Goal: Task Accomplishment & Management: Use online tool/utility

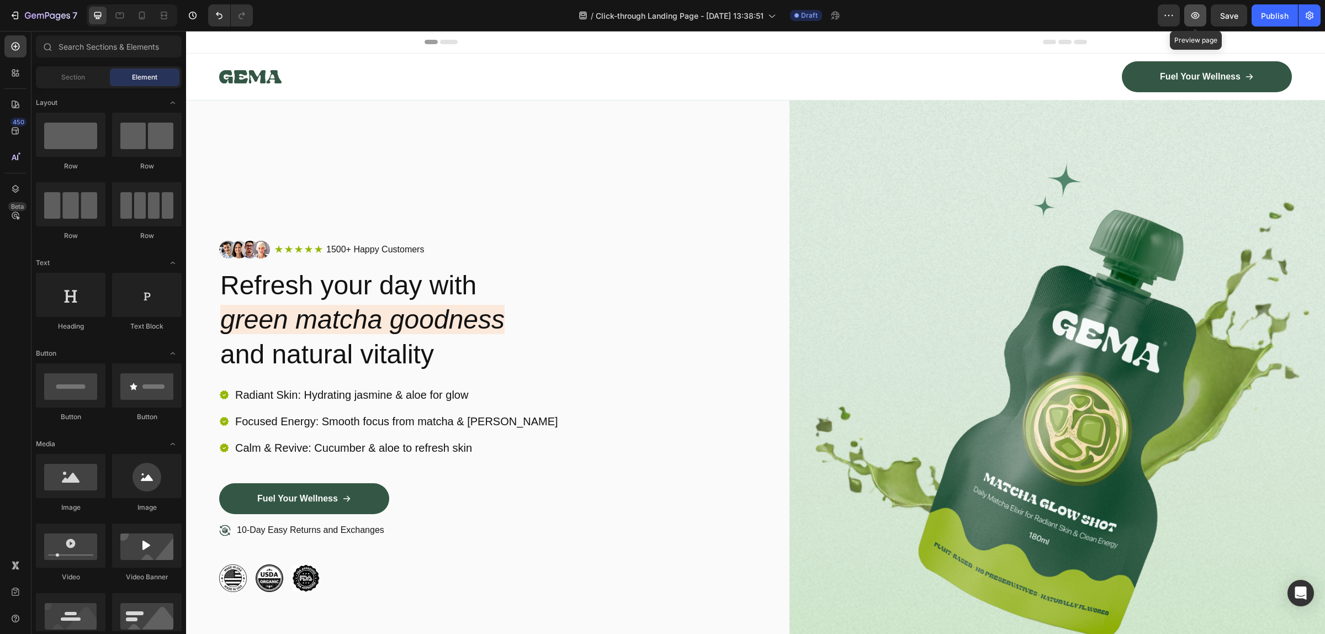
click at [1196, 15] on icon "button" at bounding box center [1195, 15] width 8 height 7
click at [943, 274] on img at bounding box center [1057, 416] width 536 height 632
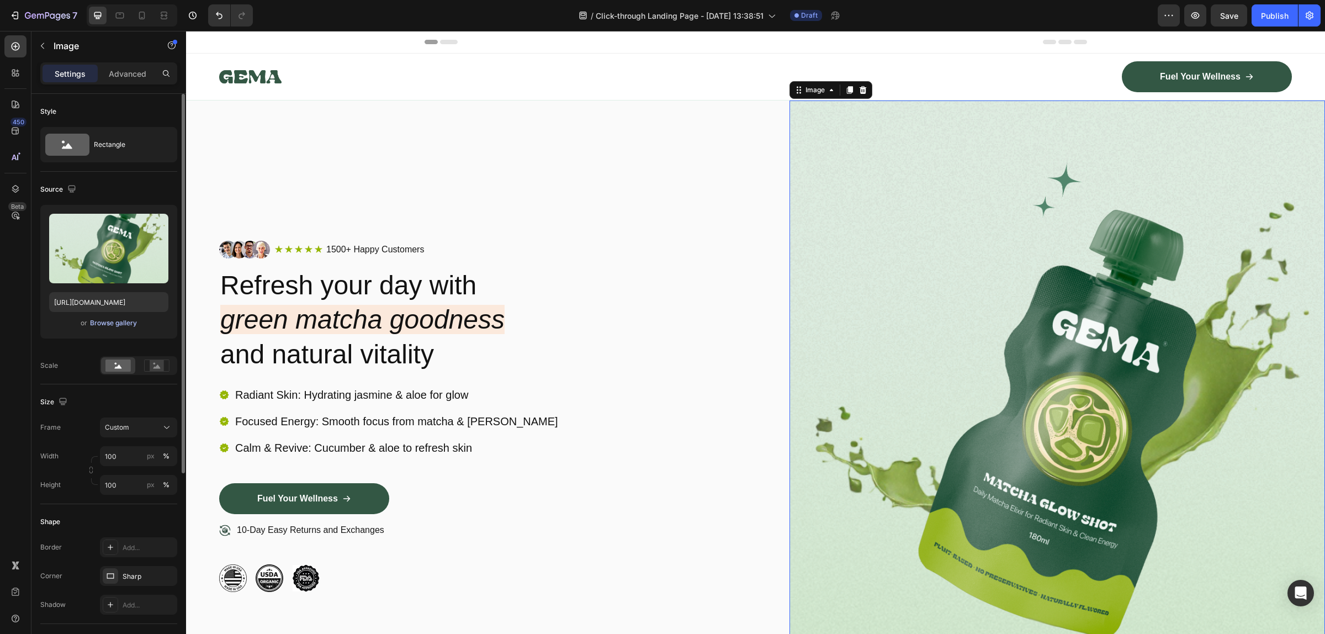
click at [101, 322] on div "Browse gallery" at bounding box center [113, 323] width 47 height 10
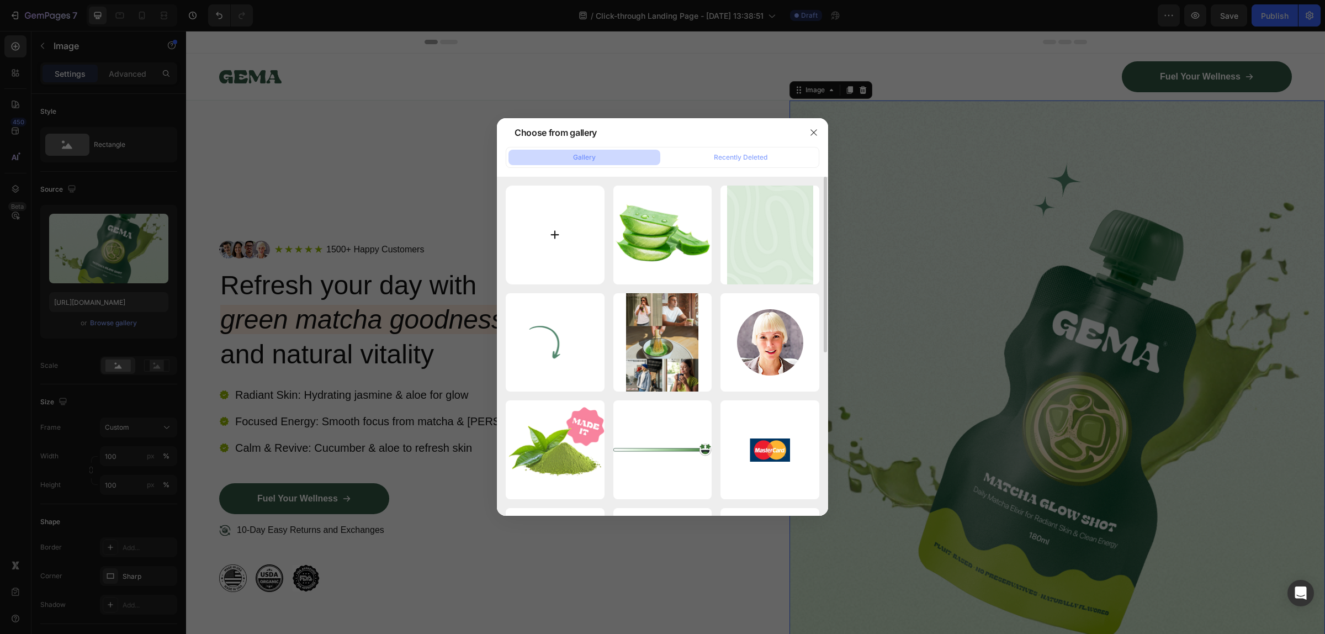
click at [551, 229] on input "file" at bounding box center [555, 235] width 99 height 99
drag, startPoint x: 807, startPoint y: 133, endPoint x: 711, endPoint y: 314, distance: 205.2
click at [808, 131] on button "button" at bounding box center [814, 133] width 18 height 18
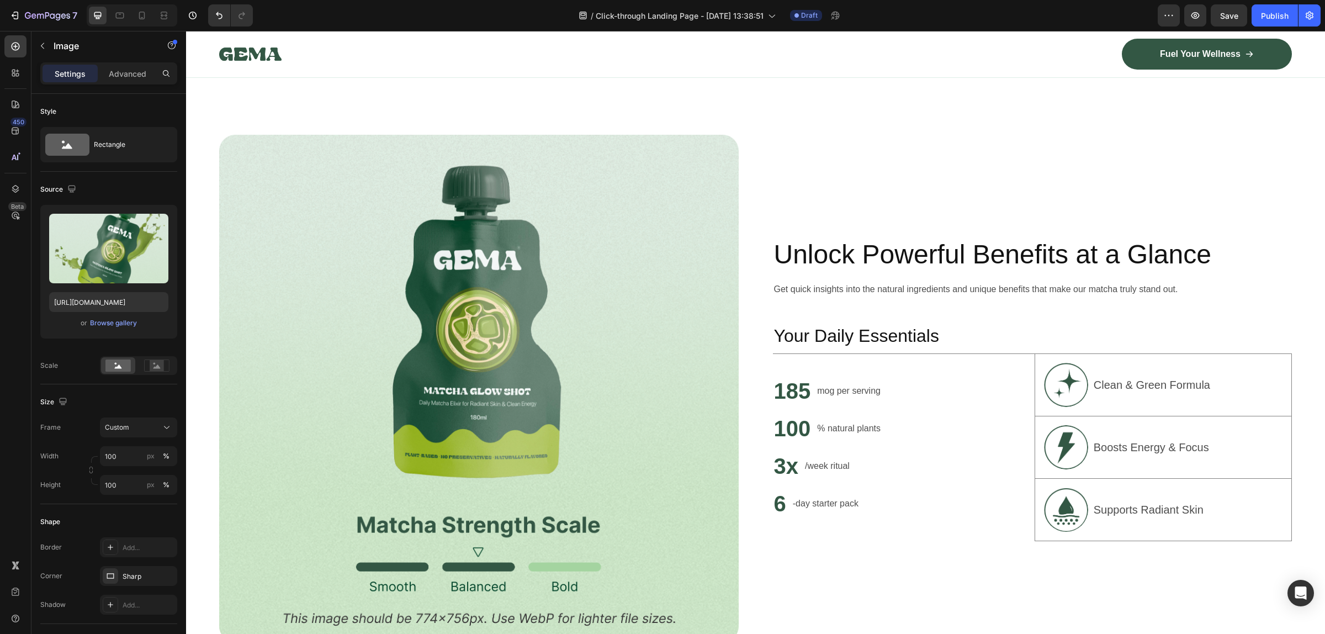
scroll to position [759, 0]
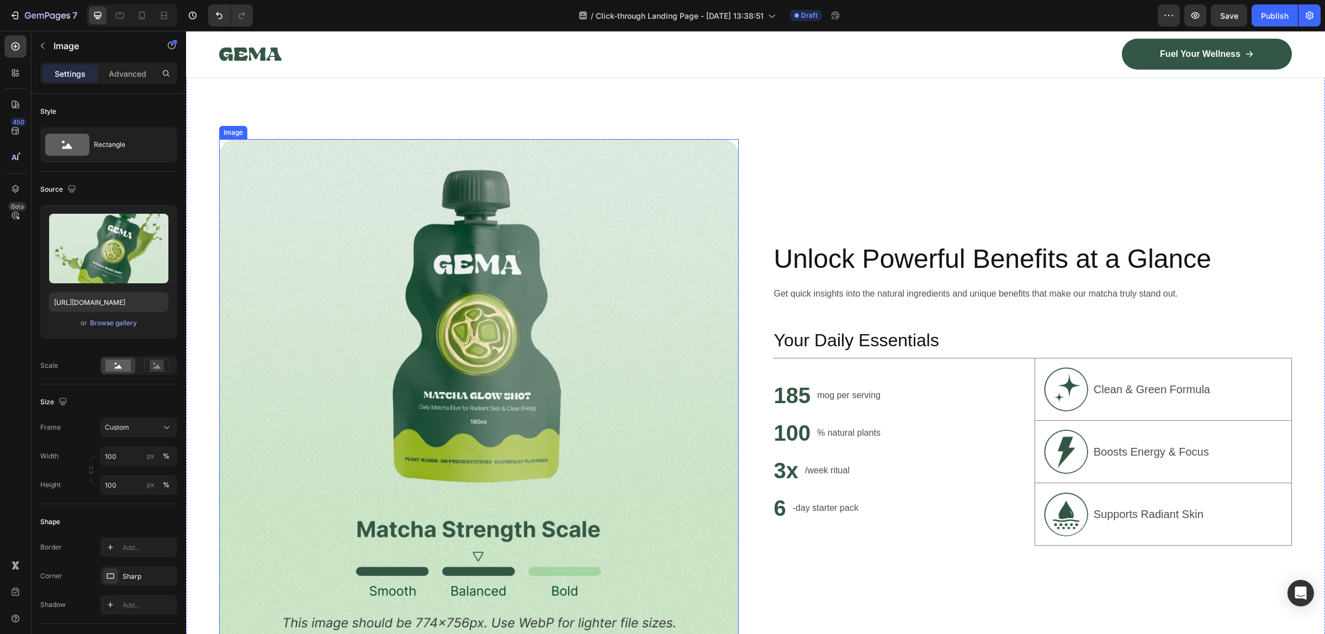
click at [500, 324] on img at bounding box center [479, 392] width 520 height 507
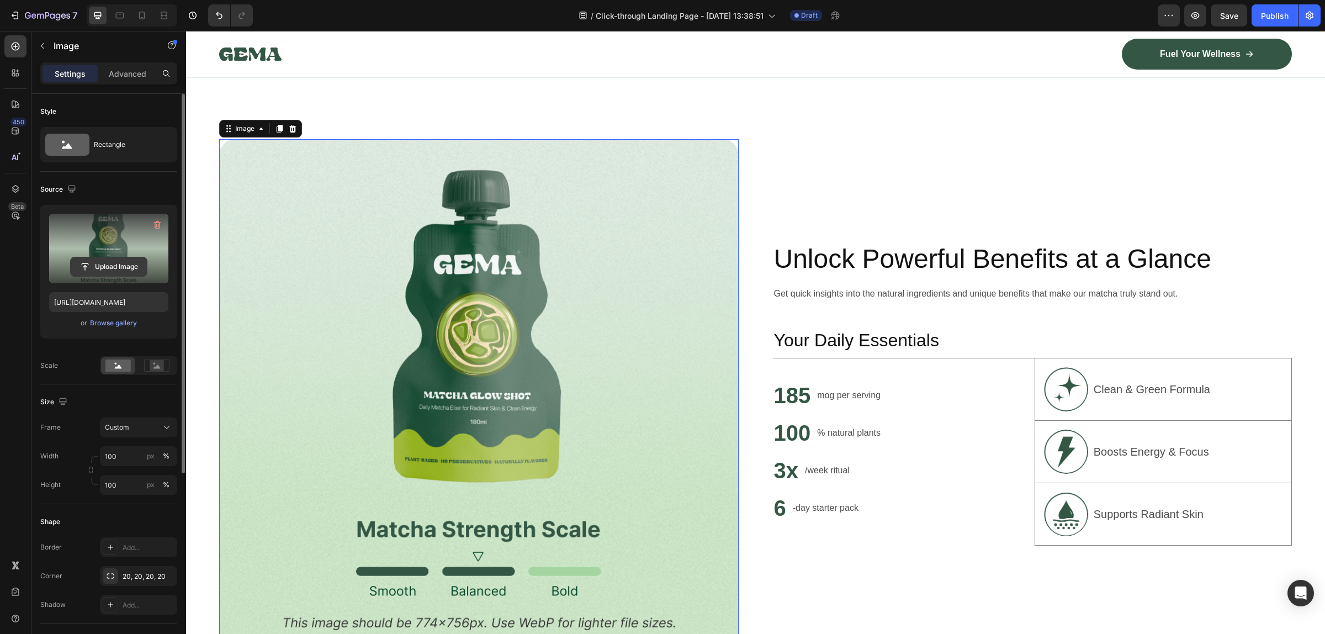
click at [116, 266] on input "file" at bounding box center [109, 266] width 76 height 19
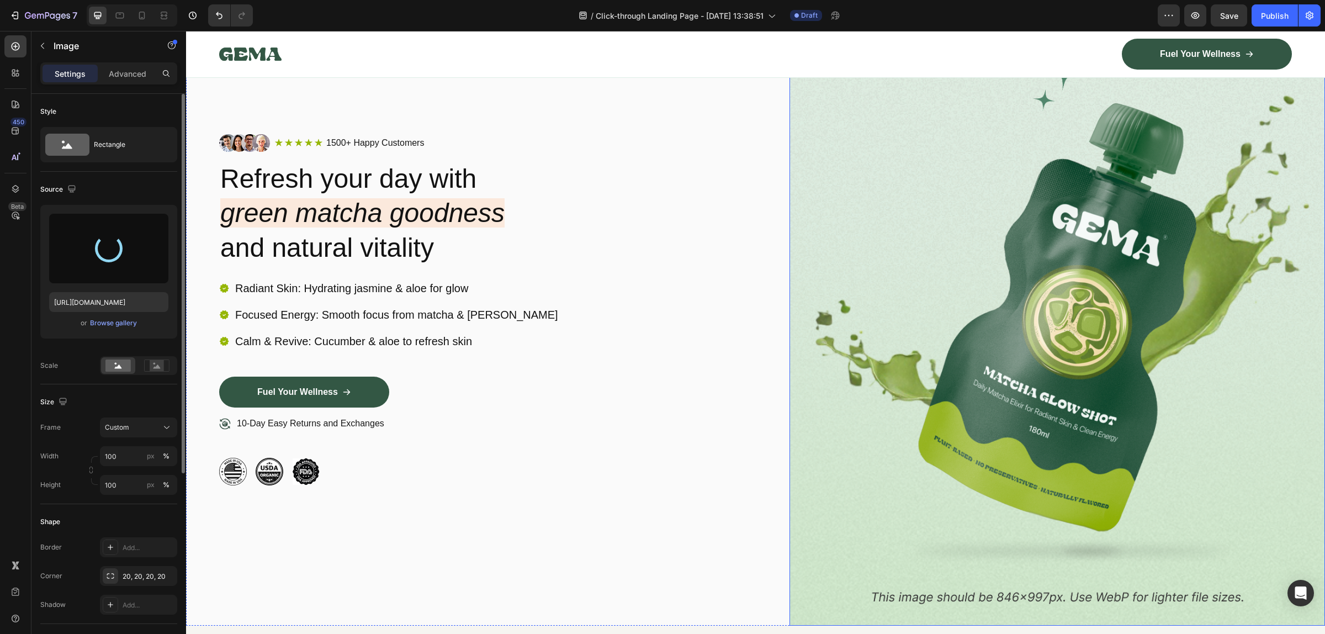
scroll to position [0, 0]
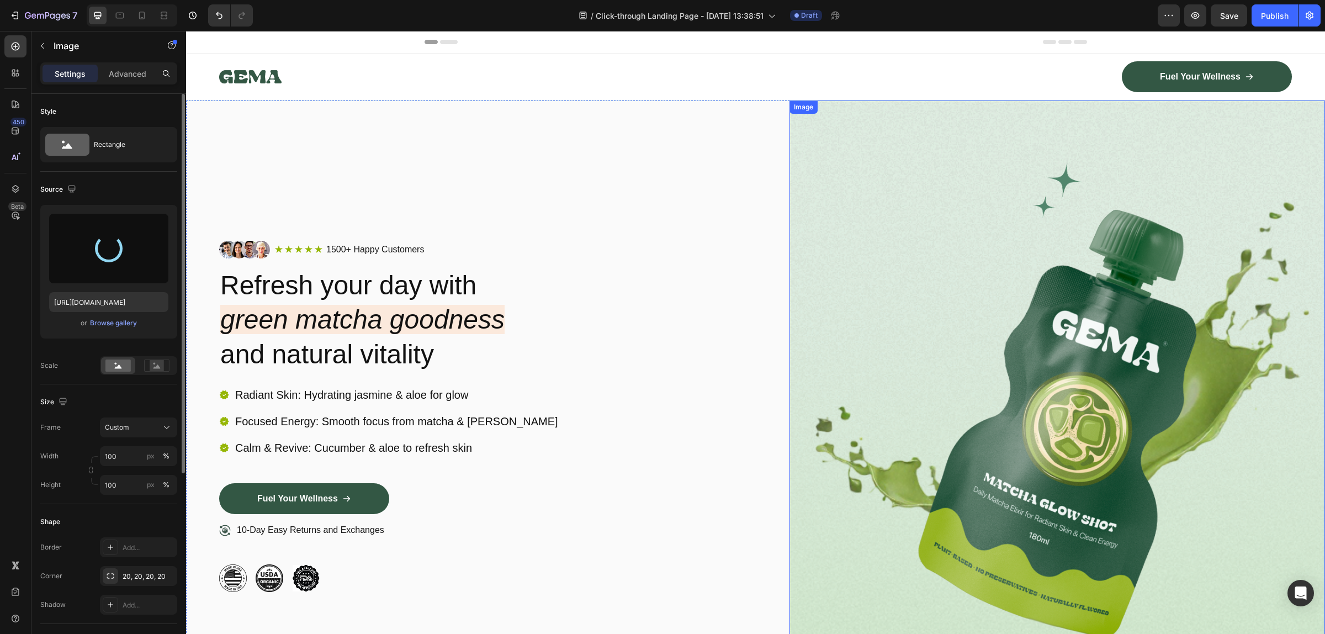
type input "https://cdn.shopify.com/s/files/1/0522/8701/3054/files/gempages_552075437426082…"
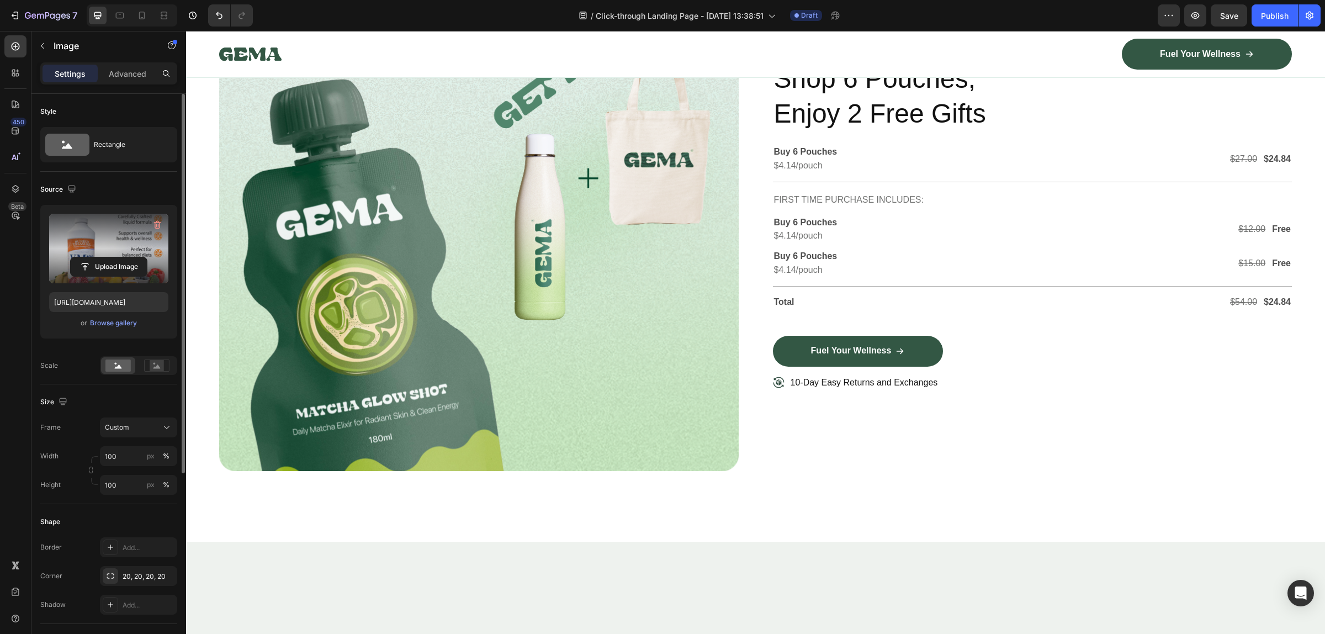
scroll to position [3175, 0]
click at [443, 340] on img at bounding box center [479, 212] width 520 height 520
click at [109, 261] on input "file" at bounding box center [109, 266] width 76 height 19
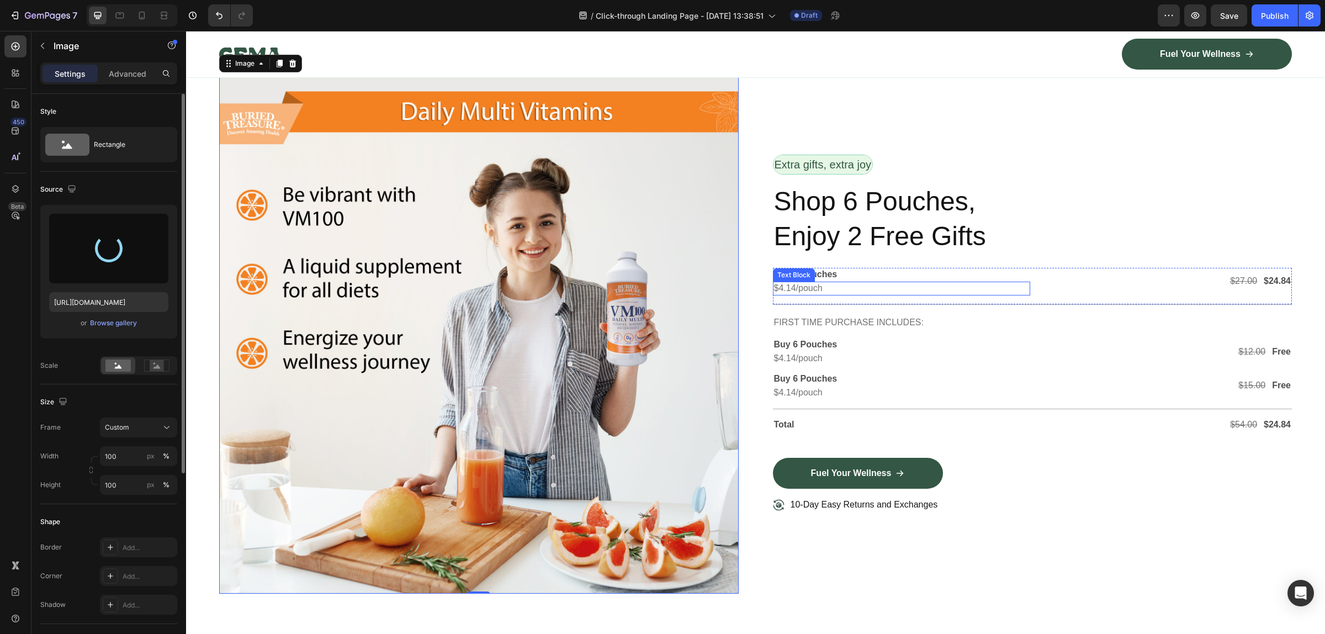
type input "https://cdn.shopify.com/s/files/1/0522/8701/3054/files/gempages_552075437426082…"
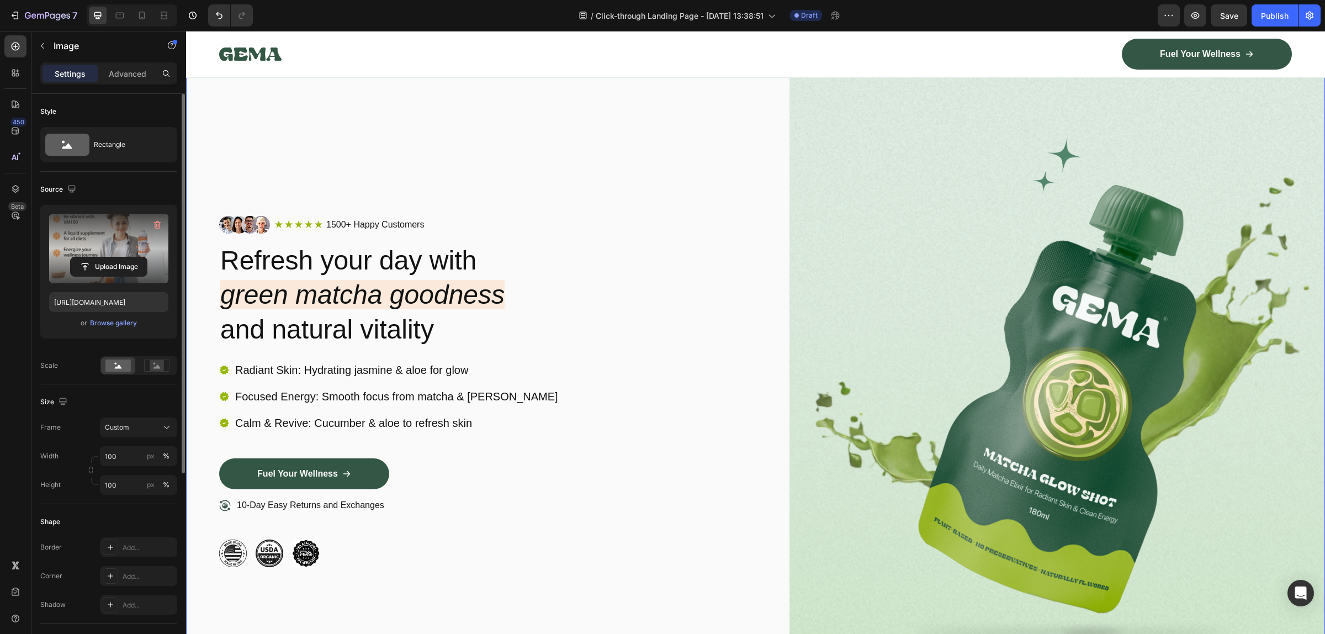
scroll to position [0, 0]
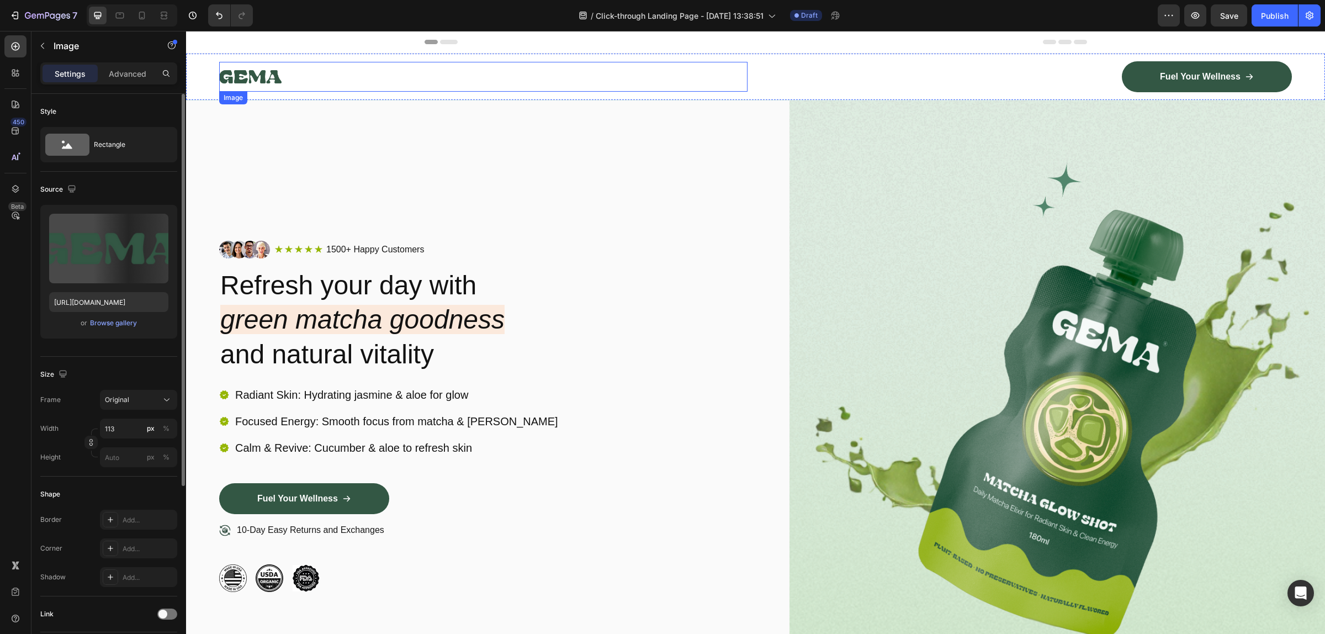
click at [268, 81] on img at bounding box center [250, 77] width 62 height 30
click at [120, 272] on input "file" at bounding box center [109, 266] width 76 height 19
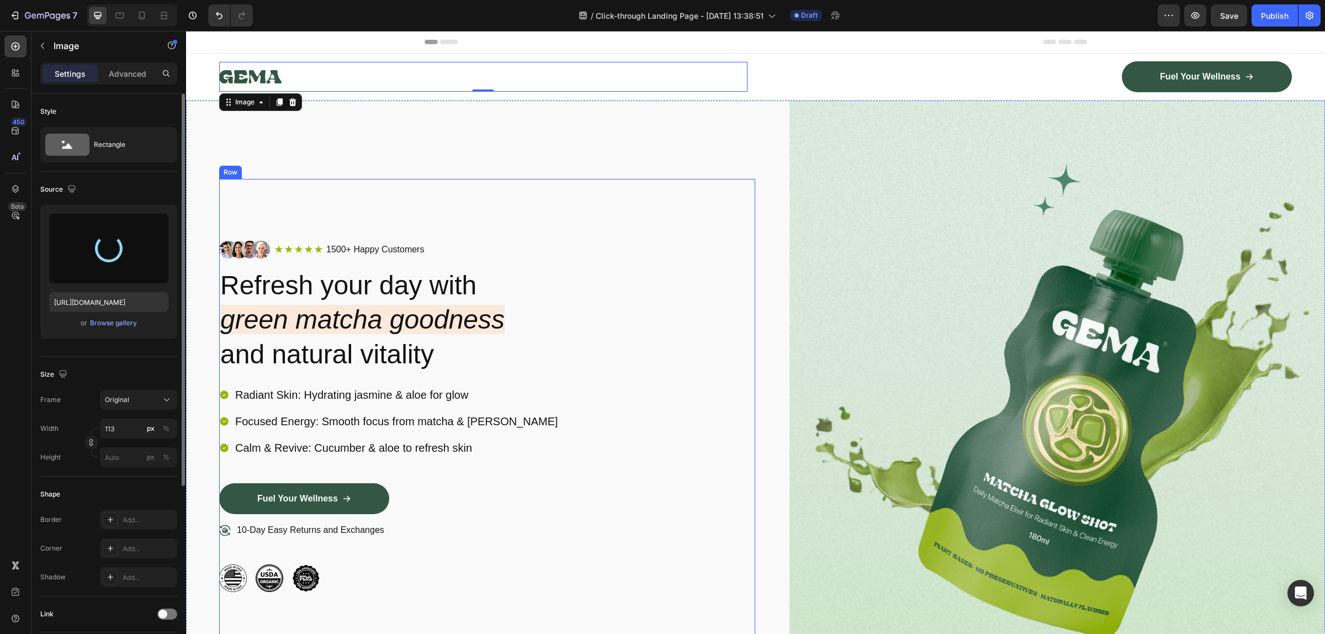
type input "https://cdn.shopify.com/s/files/1/0522/8701/3054/files/gempages_552075437426082…"
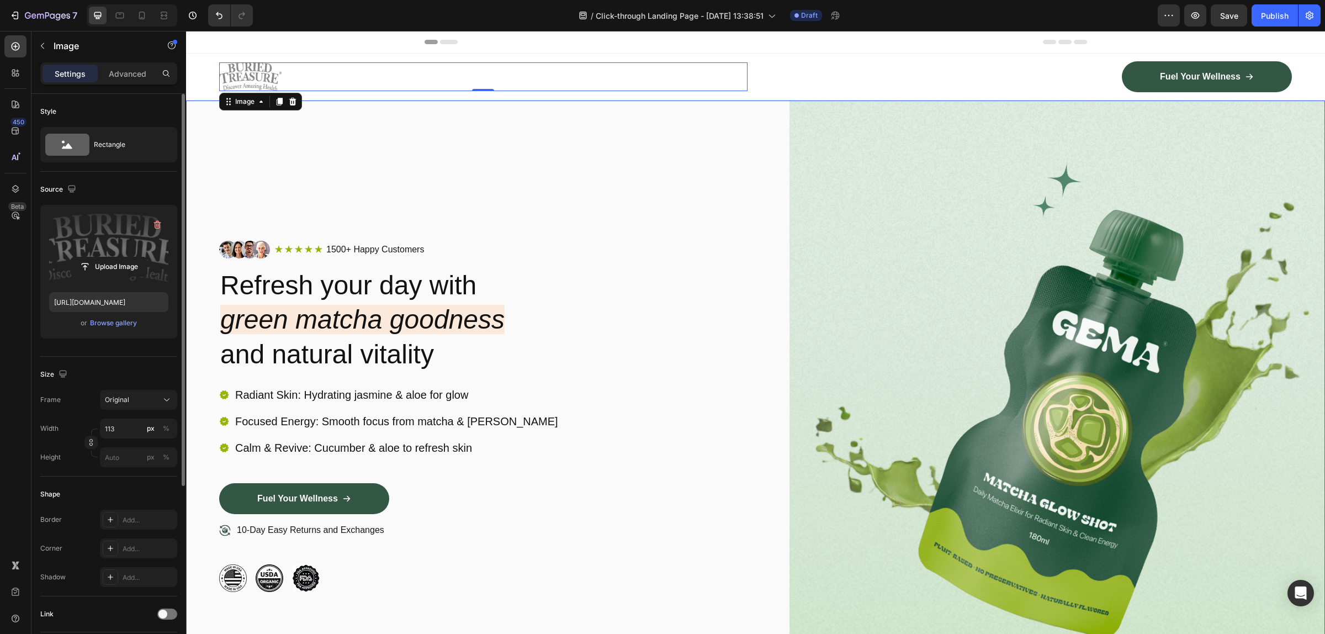
click at [621, 137] on div "Image Icon Icon Icon Icon Icon Icon List 1500+ Happy Customers Text Block Row R…" at bounding box center [487, 416] width 536 height 632
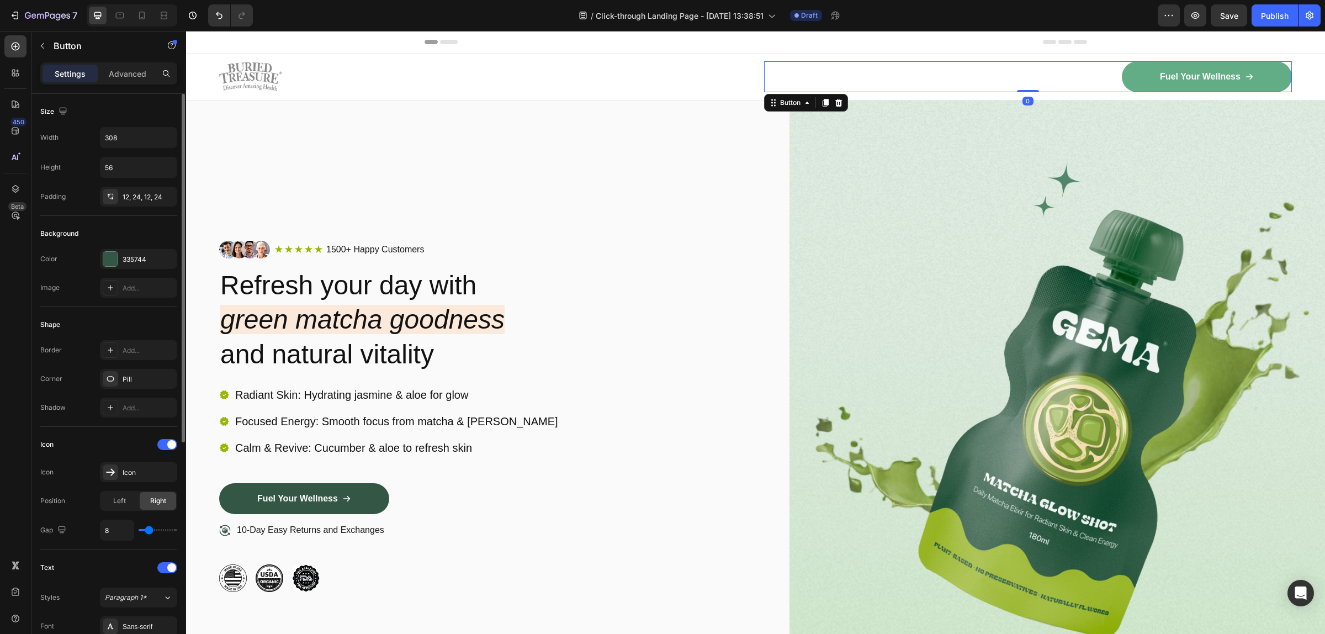
click at [1193, 84] on link "Fuel Your Wellness" at bounding box center [1207, 76] width 170 height 31
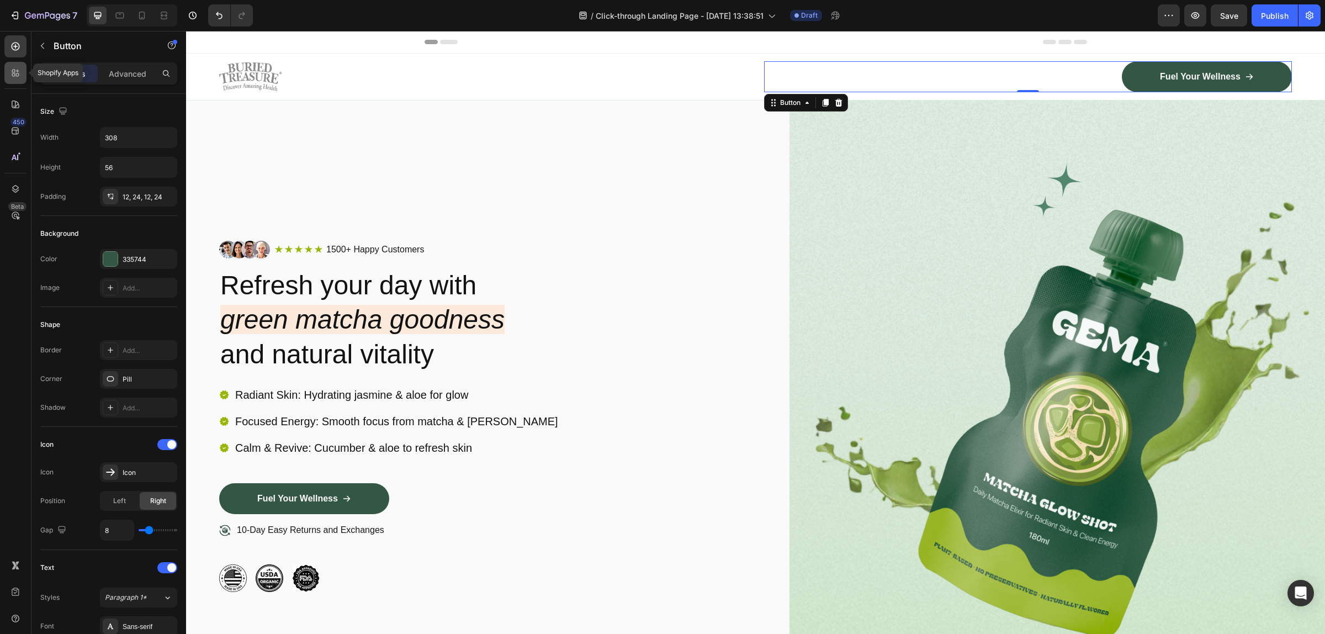
click at [18, 76] on icon at bounding box center [15, 72] width 11 height 11
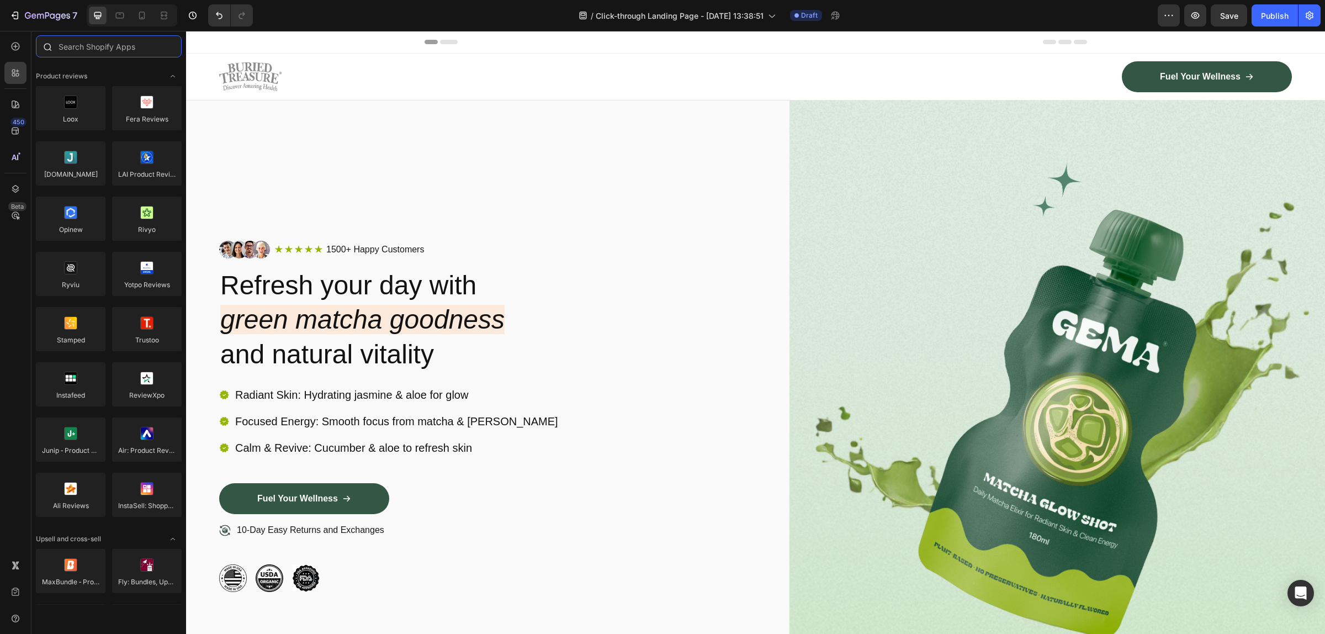
click at [108, 50] on input "text" at bounding box center [109, 46] width 146 height 22
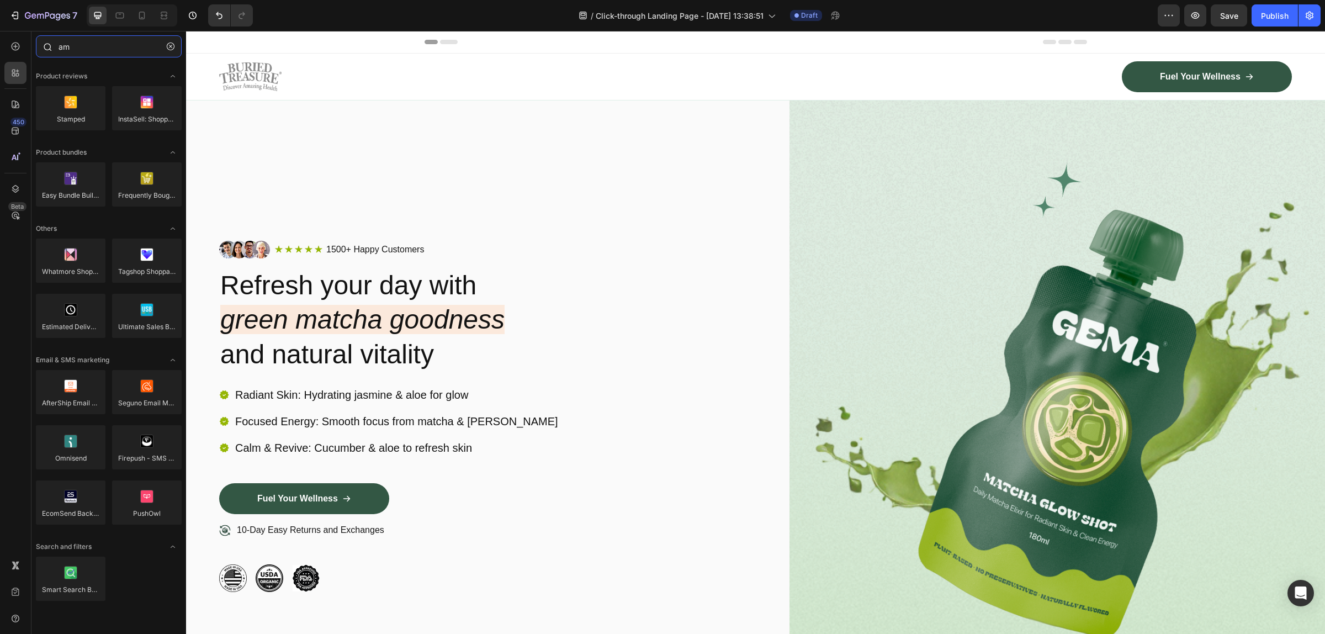
type input "a"
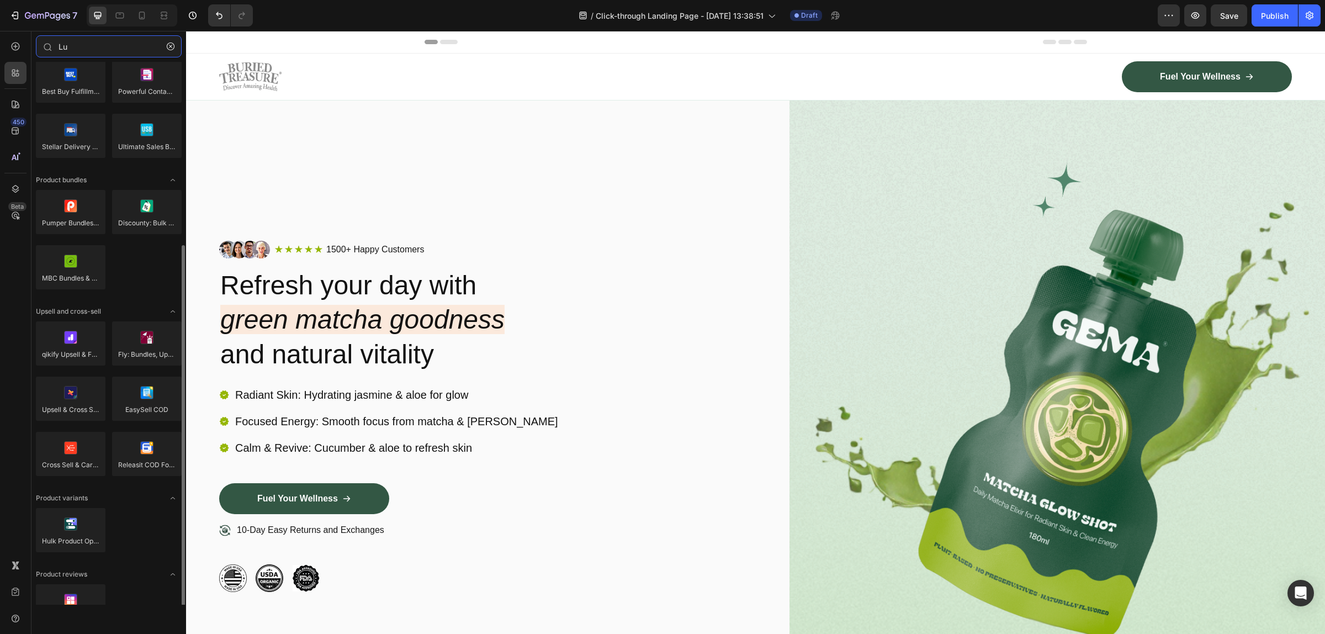
scroll to position [184, 0]
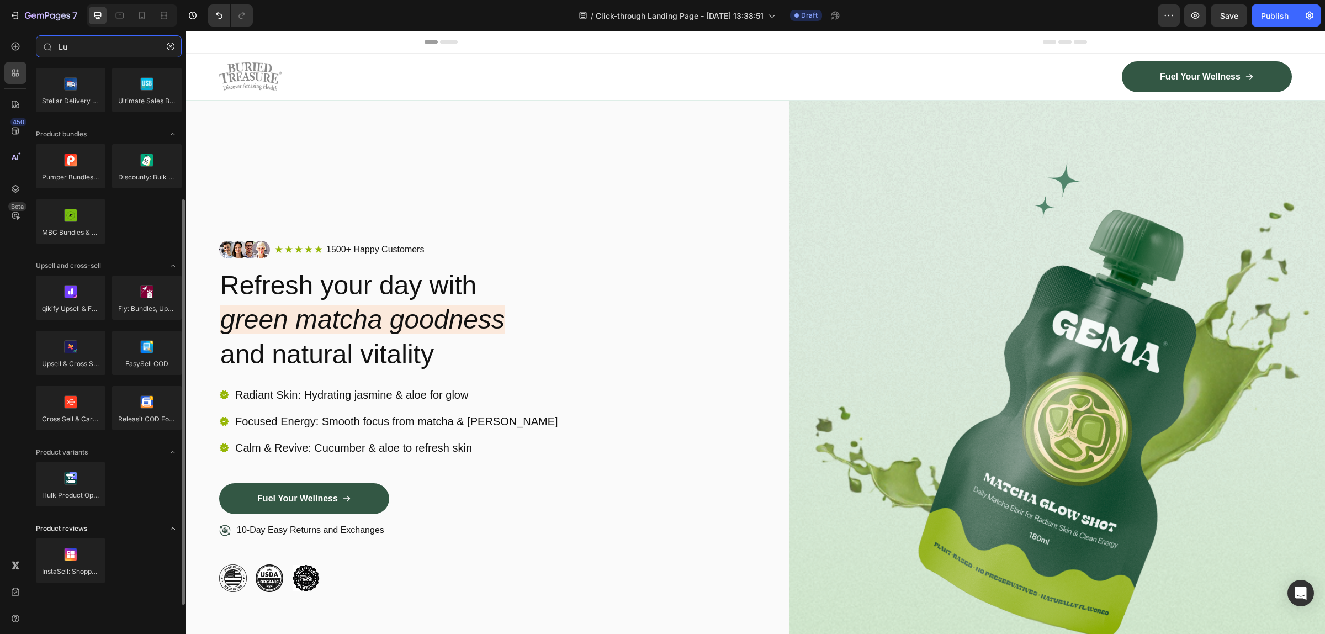
type input "L"
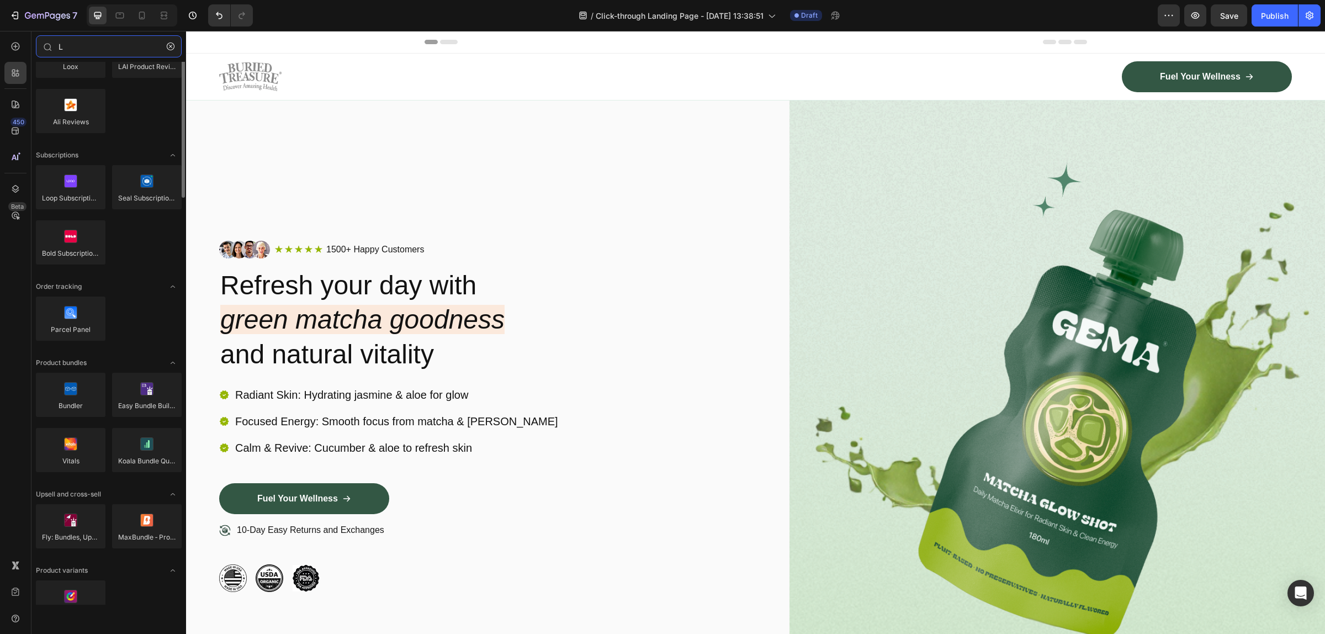
scroll to position [0, 0]
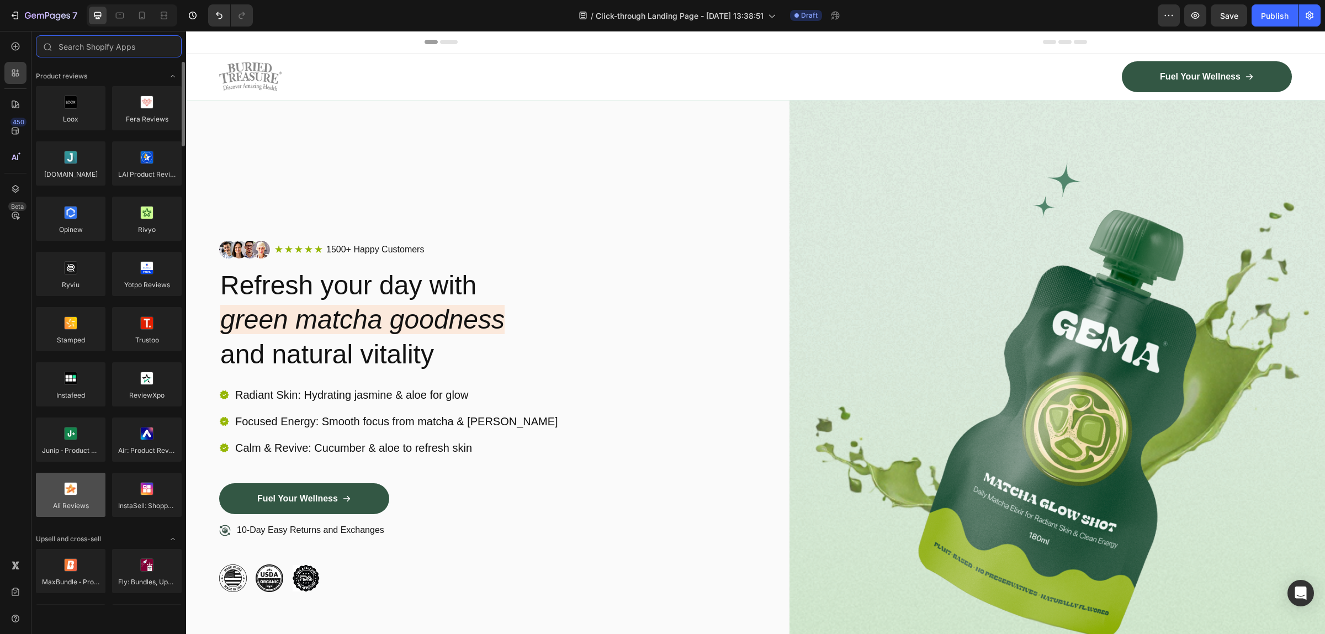
type input "A"
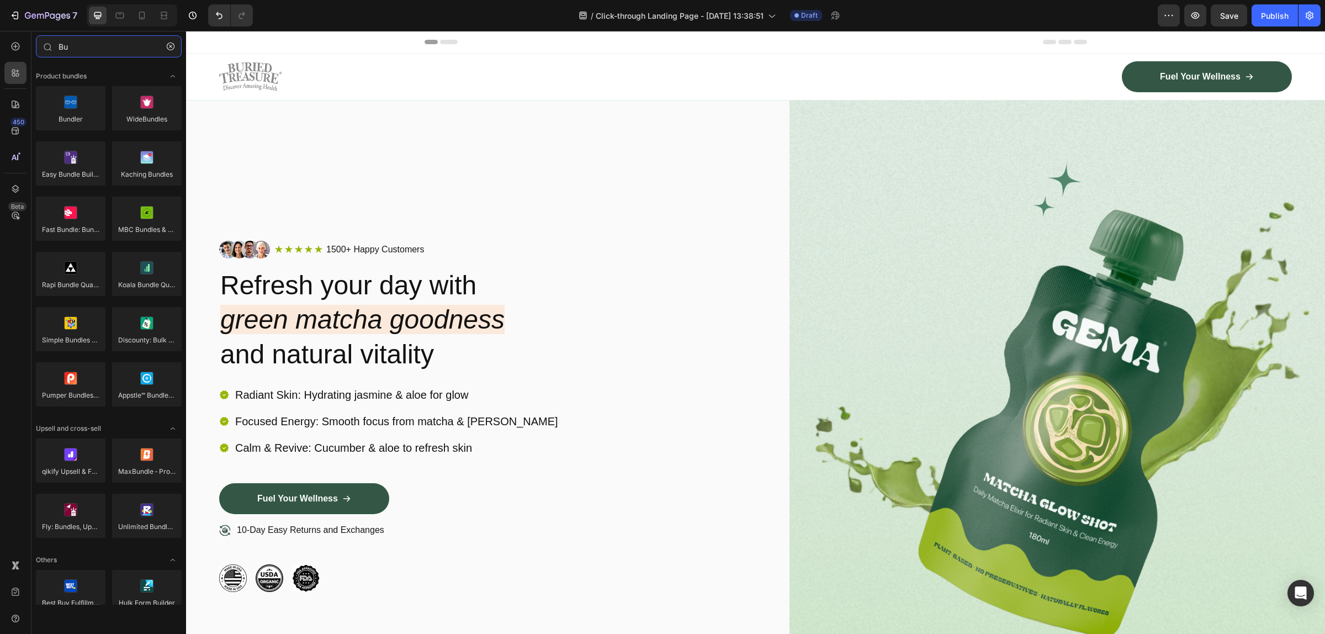
type input "B"
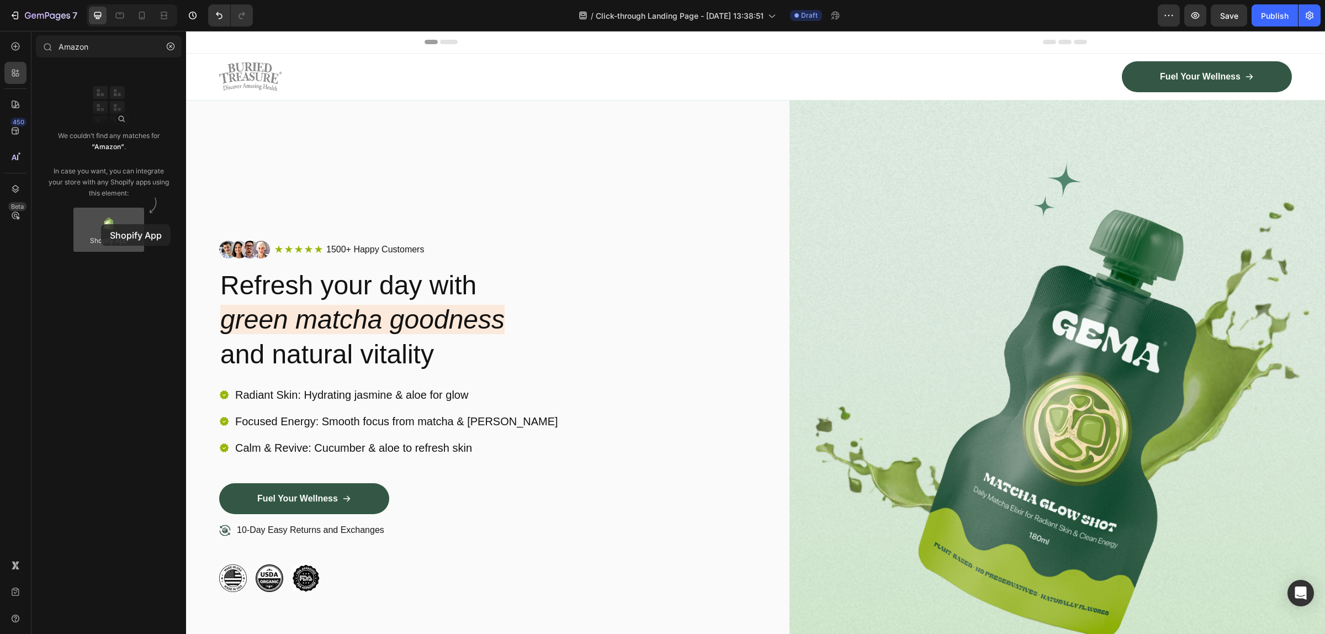
click at [101, 224] on div at bounding box center [108, 230] width 71 height 44
click at [111, 238] on div at bounding box center [108, 230] width 71 height 44
click at [116, 242] on div at bounding box center [108, 230] width 71 height 44
drag, startPoint x: 116, startPoint y: 242, endPoint x: 120, endPoint y: 274, distance: 32.9
click at [120, 274] on div "We couldn’t find any matches for “Amazon” . In case you want, you can integrate…" at bounding box center [108, 333] width 155 height 543
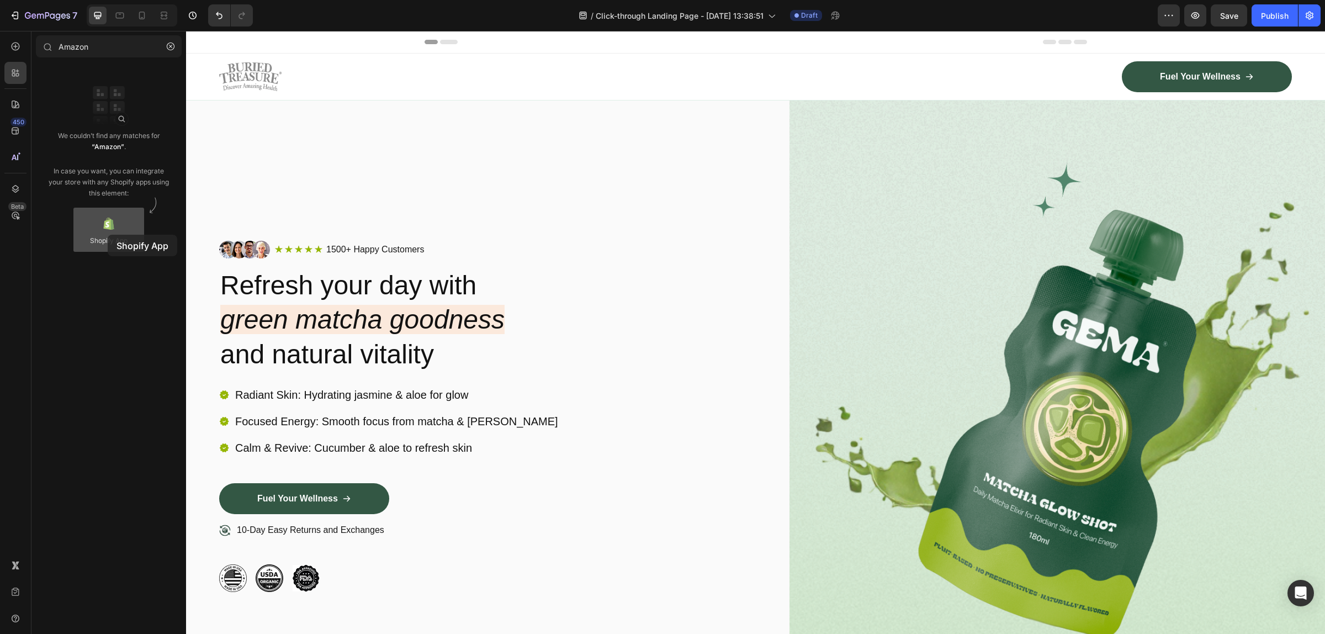
click at [108, 235] on div at bounding box center [108, 230] width 71 height 44
drag, startPoint x: 97, startPoint y: 41, endPoint x: 50, endPoint y: 54, distance: 48.6
click at [50, 54] on div "Amazon" at bounding box center [108, 48] width 155 height 27
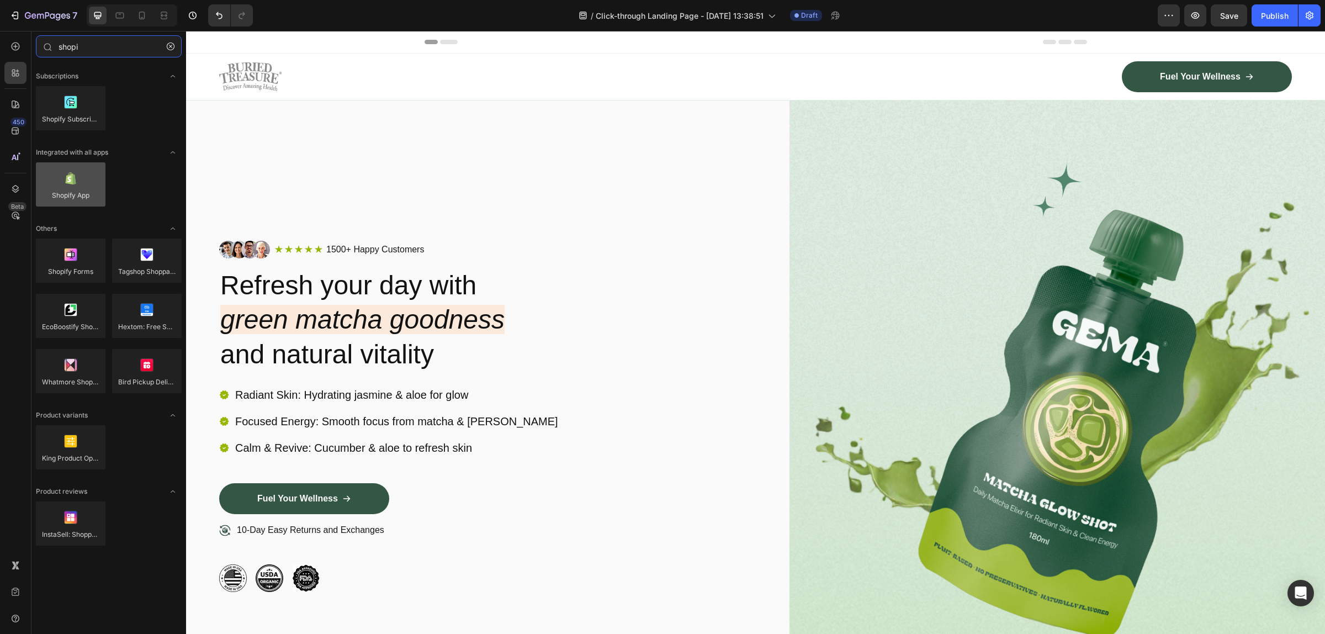
type input "shopi"
click at [97, 184] on div at bounding box center [71, 184] width 70 height 44
click at [77, 185] on div at bounding box center [71, 184] width 70 height 44
click at [76, 186] on div at bounding box center [71, 184] width 70 height 44
drag, startPoint x: 70, startPoint y: 192, endPoint x: 19, endPoint y: 253, distance: 79.6
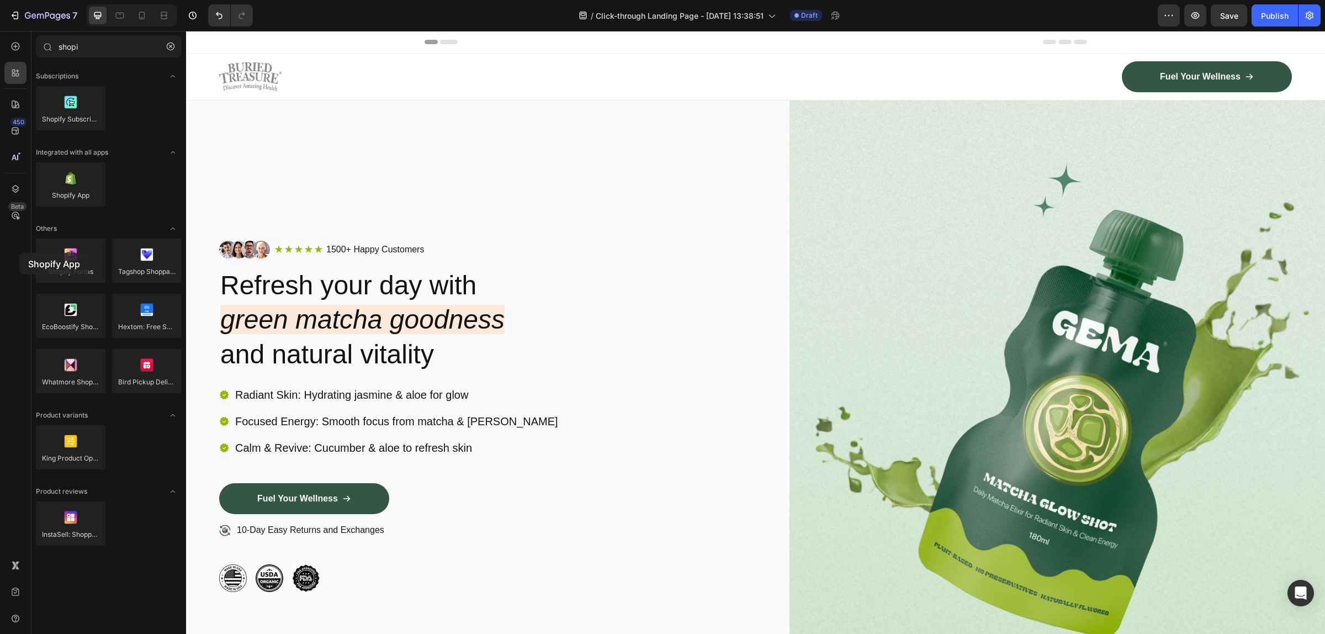
click at [19, 253] on div "450 Beta shopi Sections(1) Elements(1) Subscriptions Shopify Subscriptions Inte…" at bounding box center [93, 332] width 186 height 603
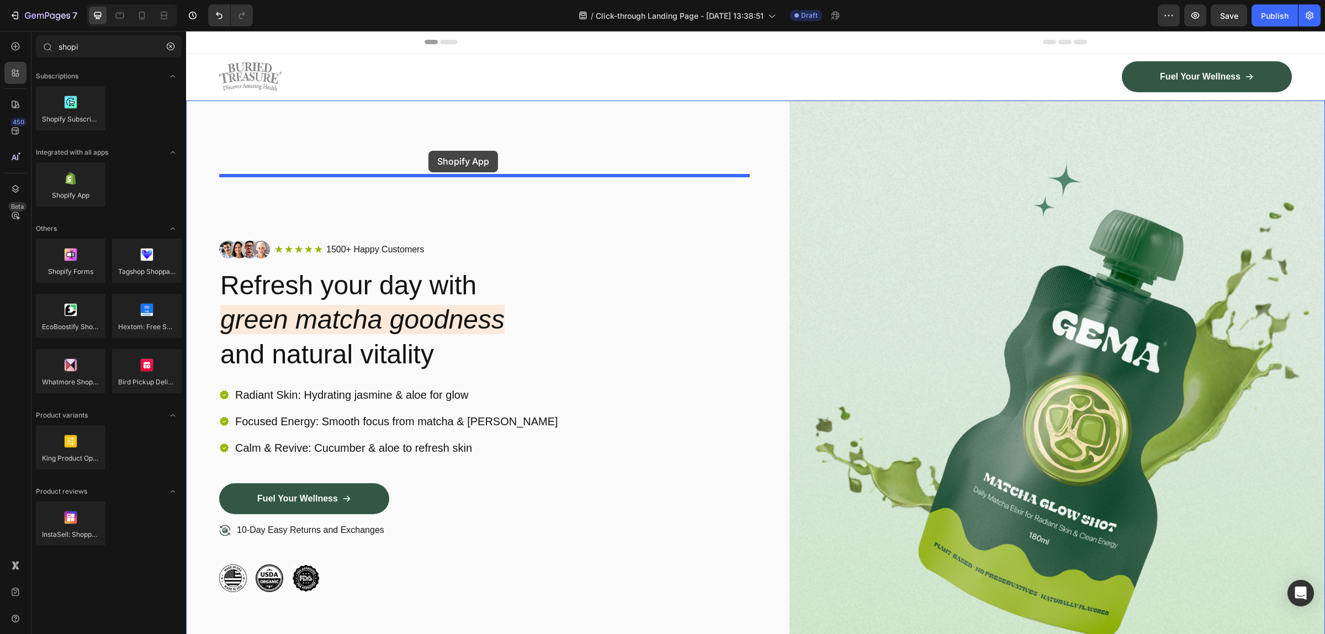
drag, startPoint x: 271, startPoint y: 222, endPoint x: 428, endPoint y: 151, distance: 173.4
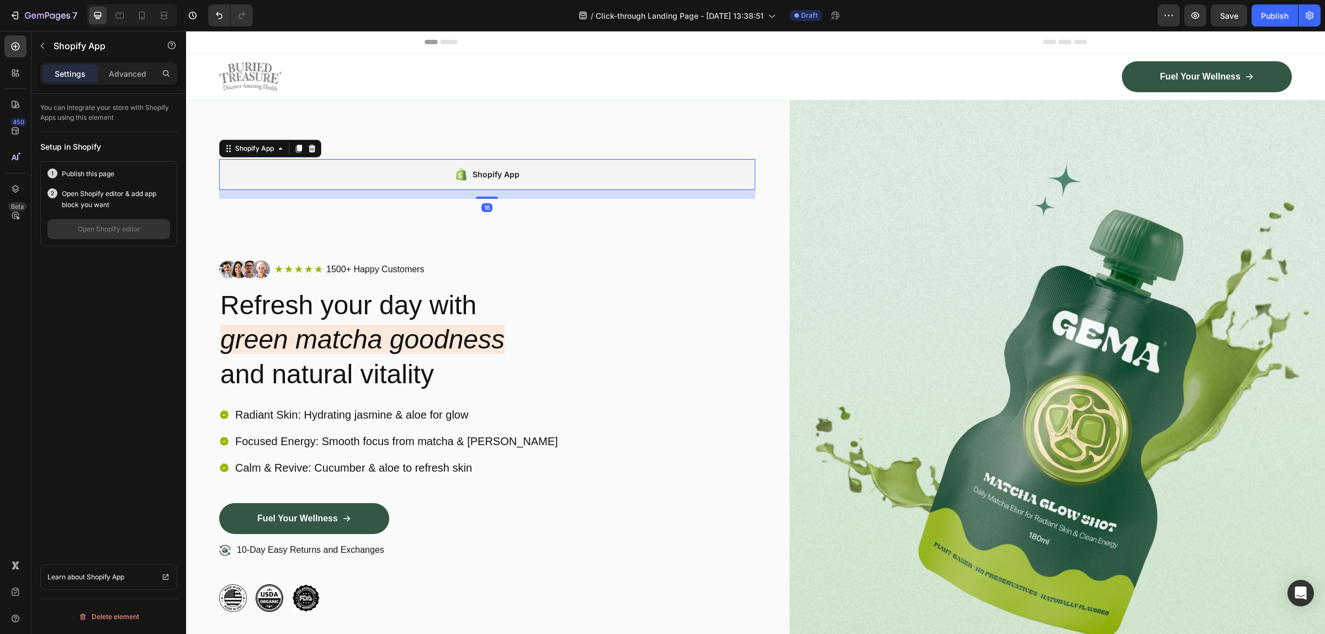
click at [464, 169] on icon at bounding box center [461, 174] width 14 height 13
click at [169, 570] on link "Learn about Shopify App" at bounding box center [108, 576] width 137 height 25
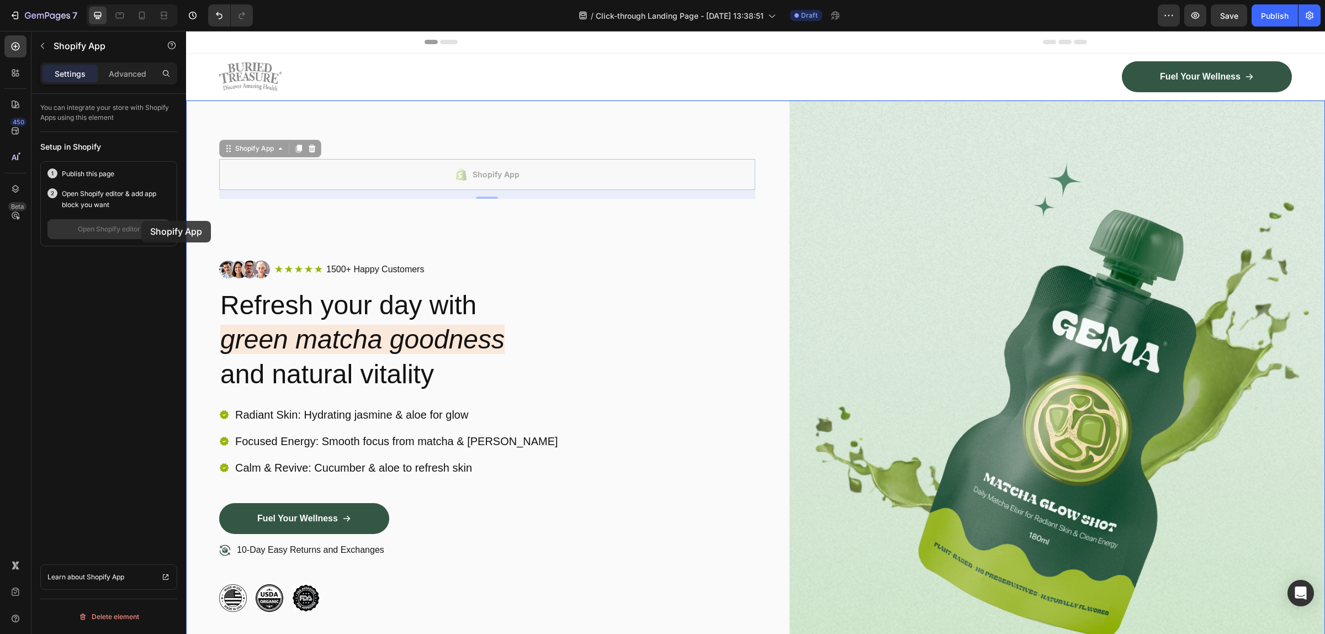
drag, startPoint x: 478, startPoint y: 169, endPoint x: 141, endPoint y: 220, distance: 340.6
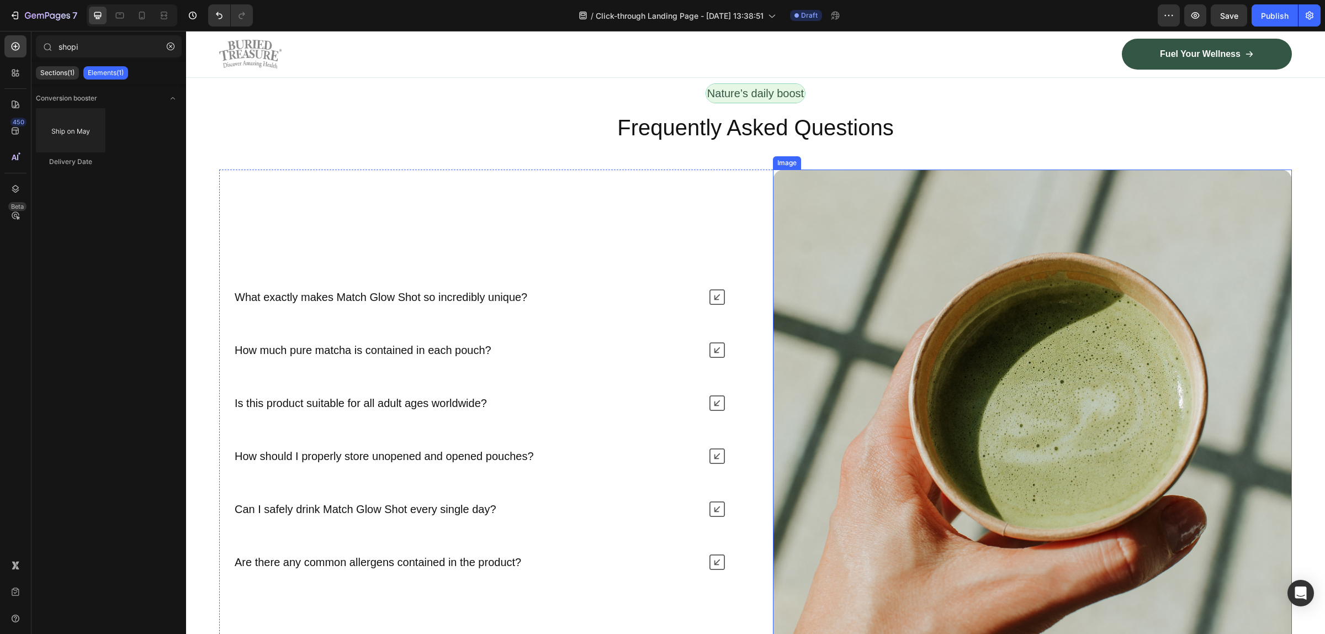
scroll to position [4500, 0]
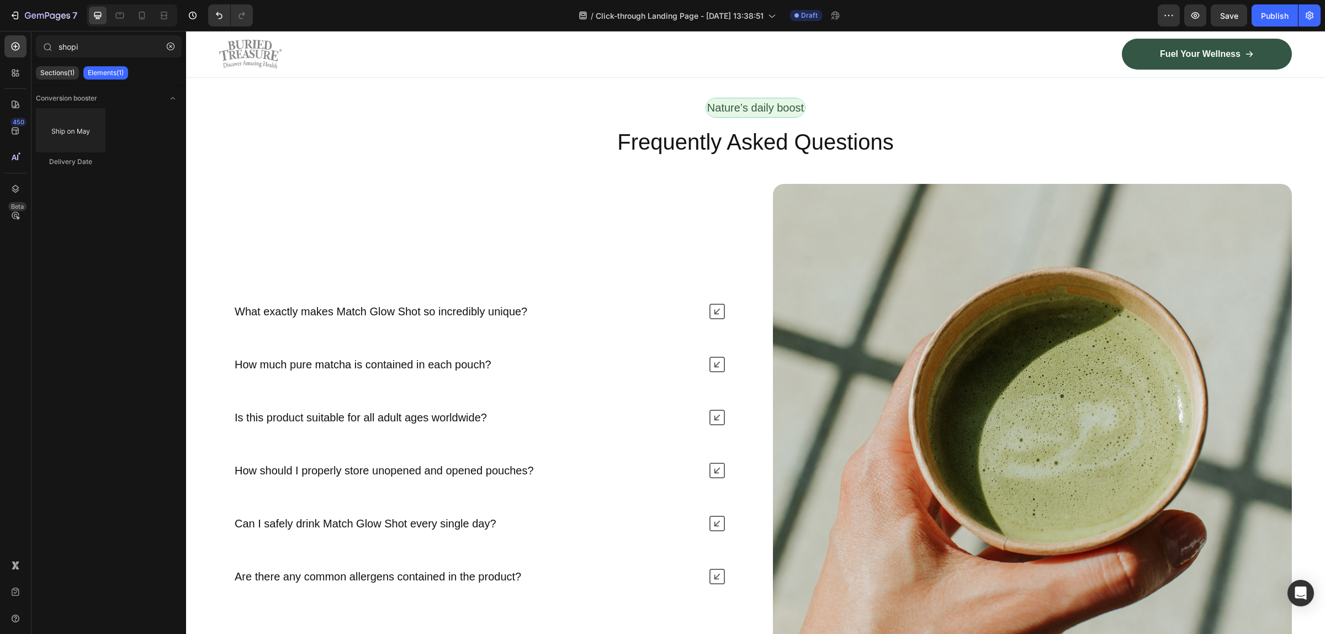
click at [55, 62] on div "Sections(1) Elements(1)" at bounding box center [108, 73] width 155 height 22
click at [54, 70] on p "Sections(1)" at bounding box center [57, 72] width 34 height 9
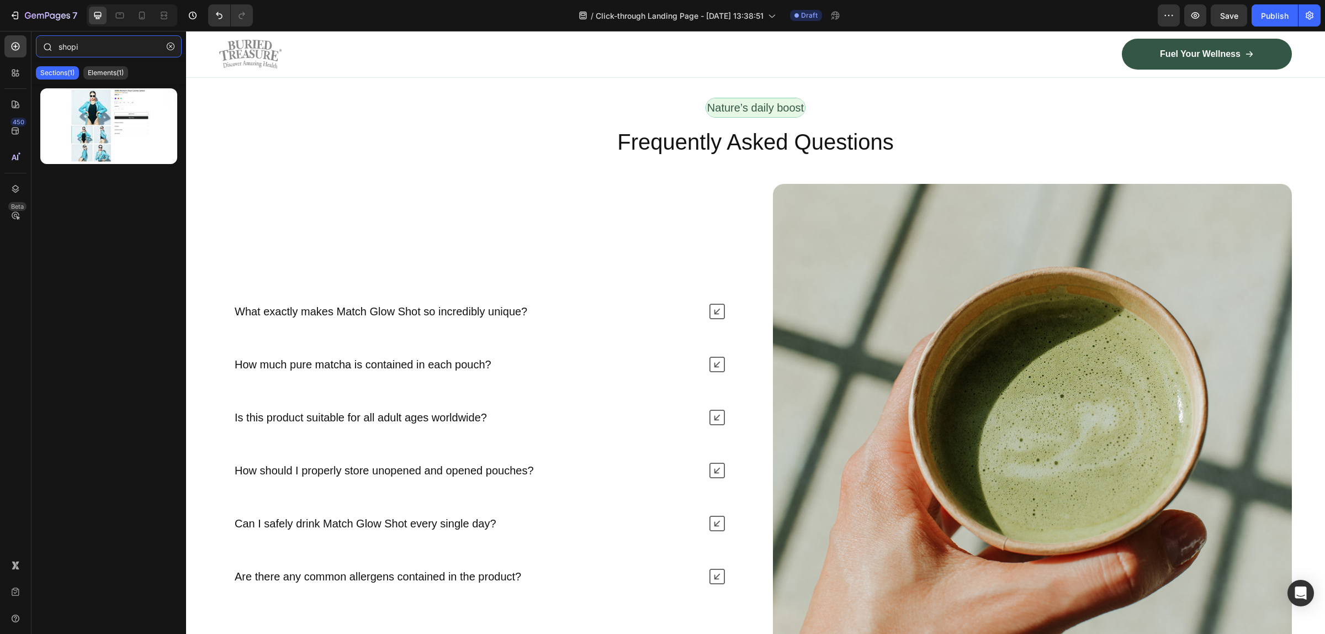
click at [100, 46] on input "shopi" at bounding box center [109, 46] width 146 height 22
click at [94, 242] on div at bounding box center [108, 356] width 155 height 545
click at [14, 84] on div "450 Beta" at bounding box center [15, 294] width 22 height 519
click at [14, 82] on div at bounding box center [15, 73] width 22 height 22
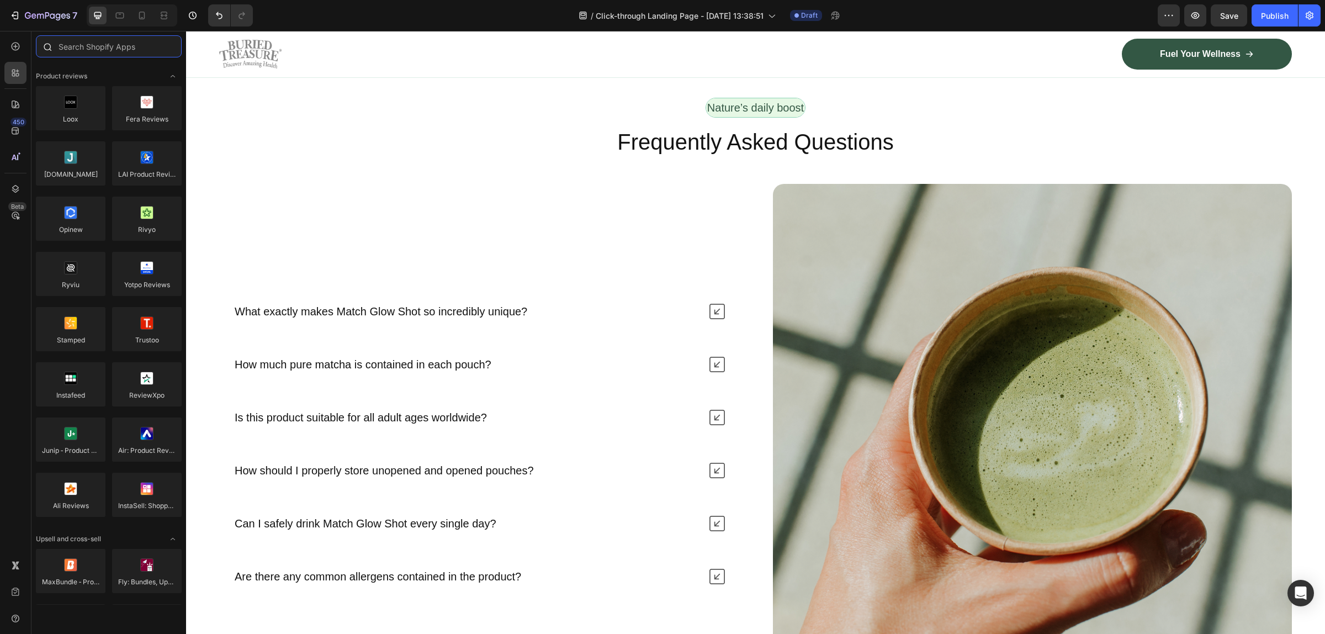
click at [117, 48] on input "text" at bounding box center [109, 46] width 146 height 22
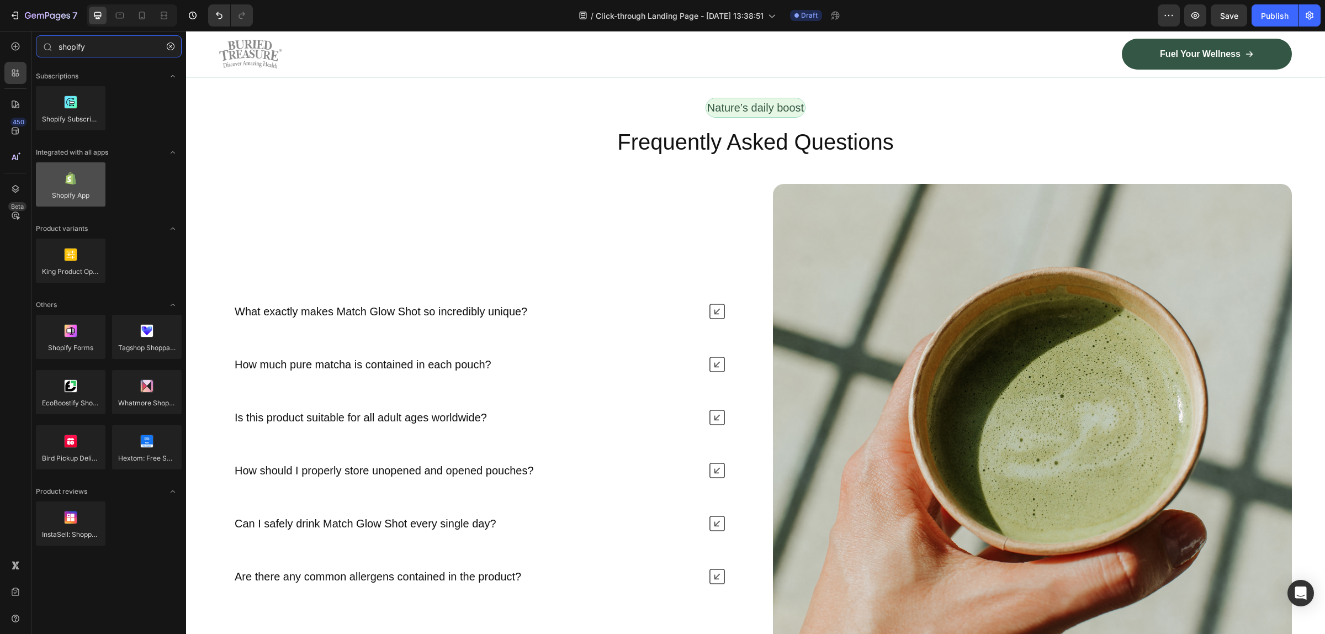
type input "shopify"
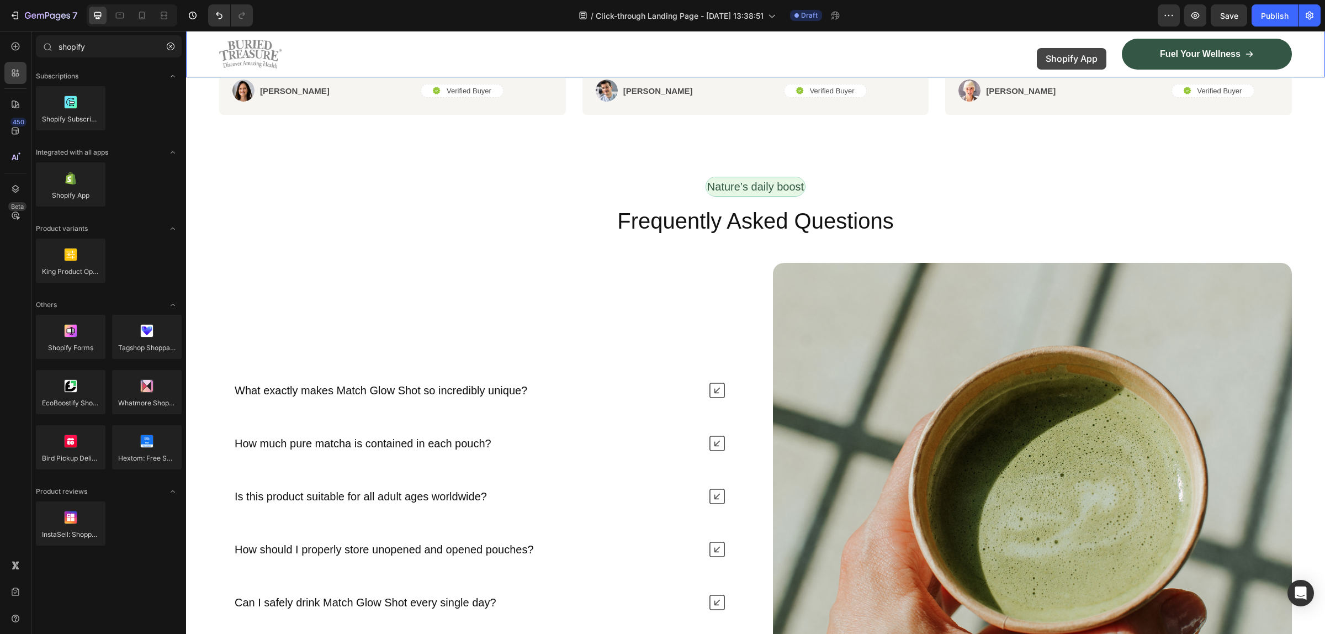
scroll to position [4335, 0]
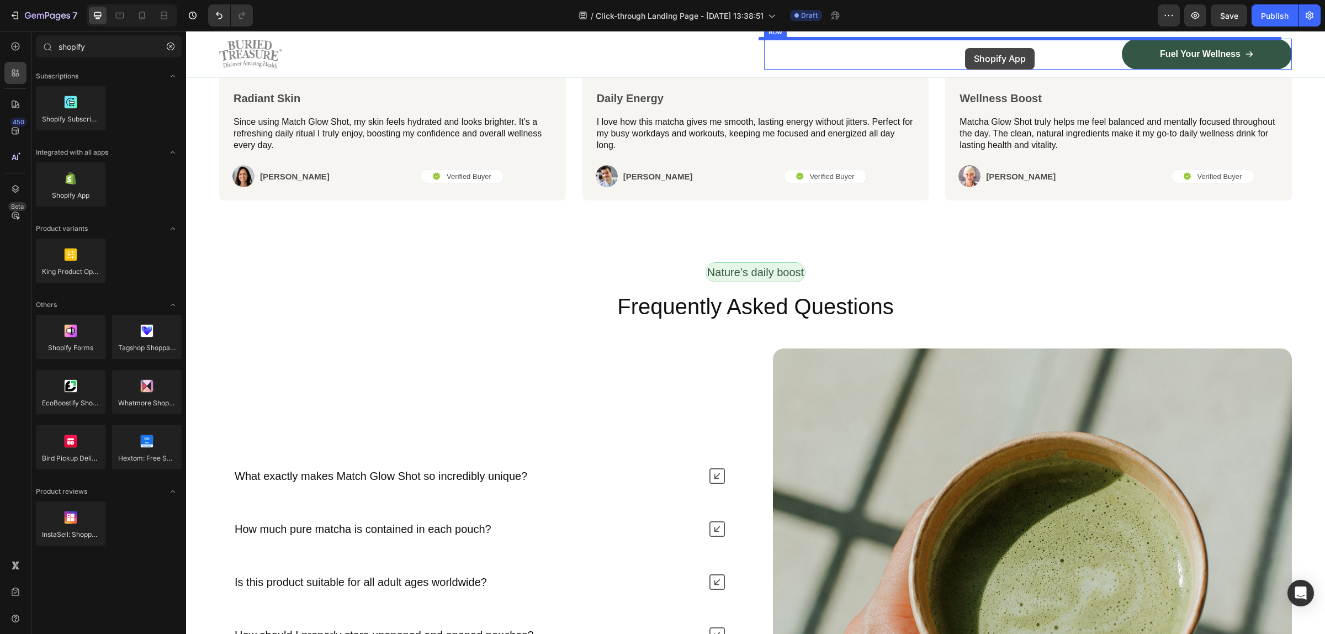
drag, startPoint x: 245, startPoint y: 211, endPoint x: 965, endPoint y: 48, distance: 738.7
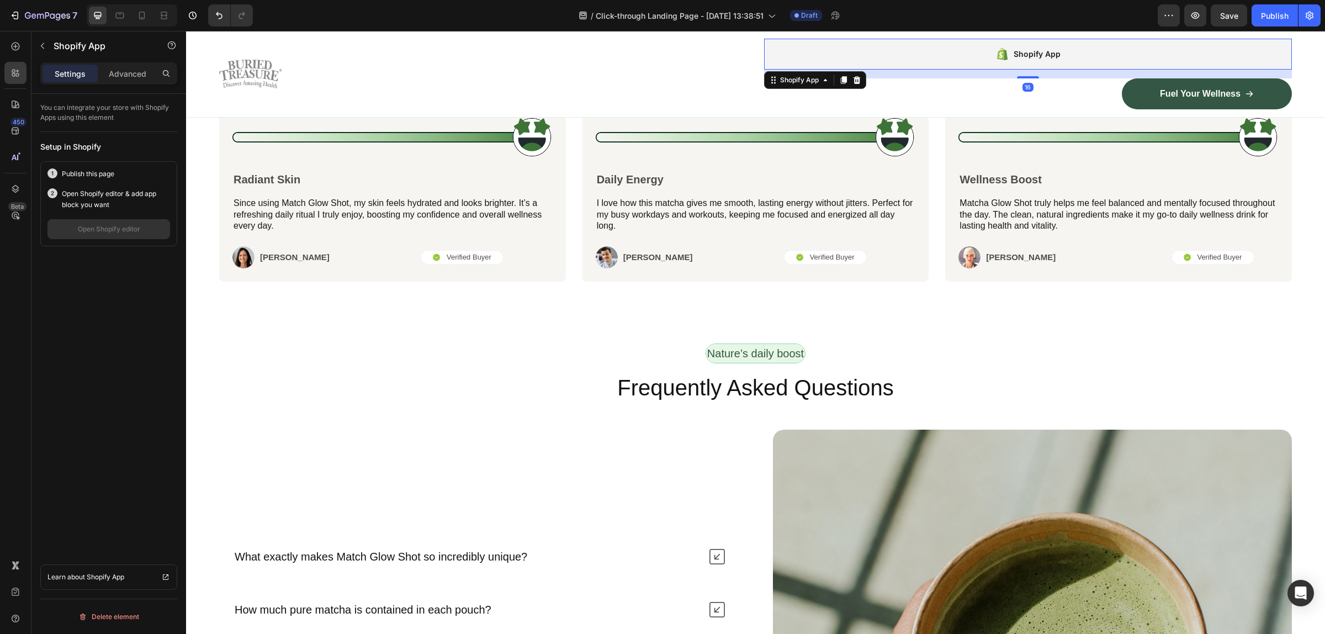
scroll to position [4374, 0]
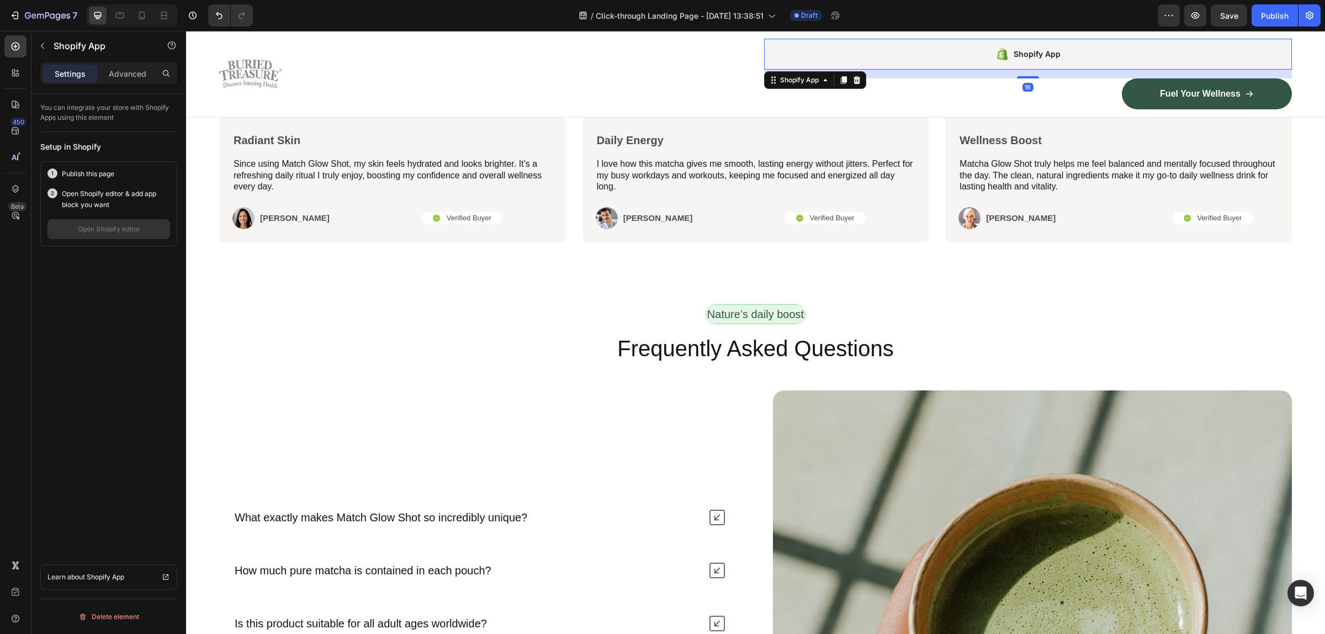
click at [1015, 51] on div "Shopify App" at bounding box center [1037, 53] width 47 height 13
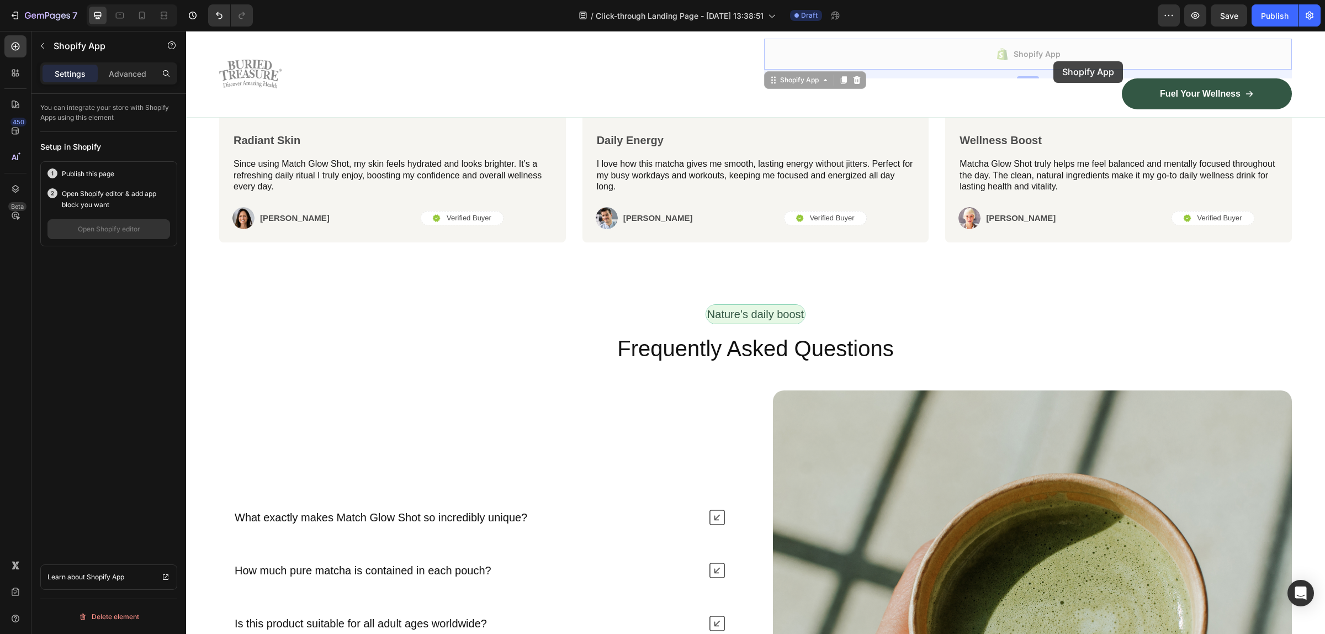
drag, startPoint x: 1032, startPoint y: 76, endPoint x: 1009, endPoint y: 92, distance: 28.6
click at [1009, 92] on div "Shopify App Shopify App Shopify App 16 Shopify App Shopify App 16 Fuel Your Wel…" at bounding box center [1028, 74] width 528 height 71
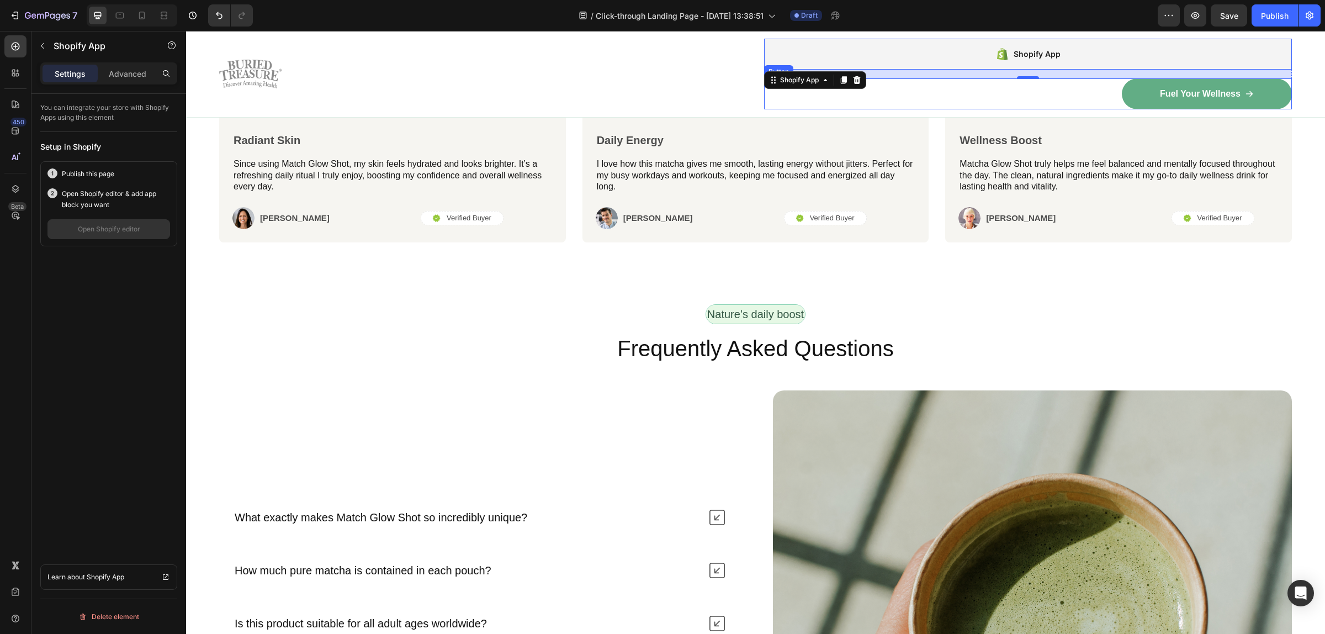
click at [1196, 104] on link "Fuel Your Wellness" at bounding box center [1207, 93] width 170 height 31
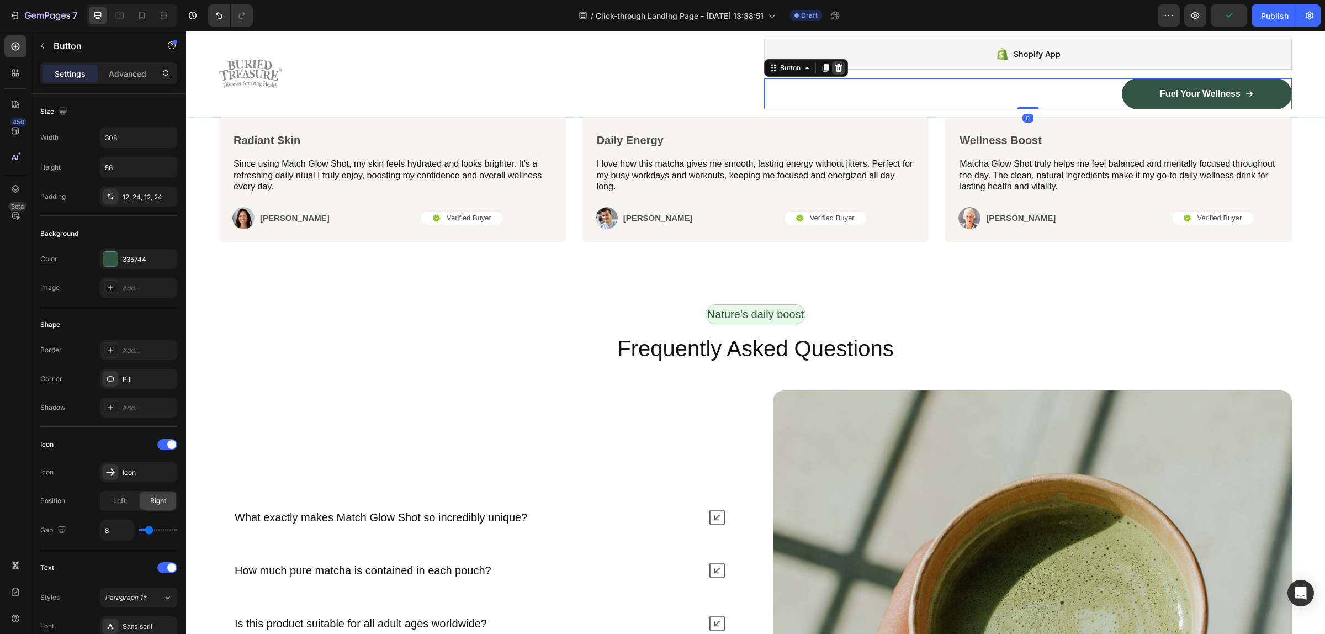
click at [834, 70] on icon at bounding box center [838, 67] width 9 height 9
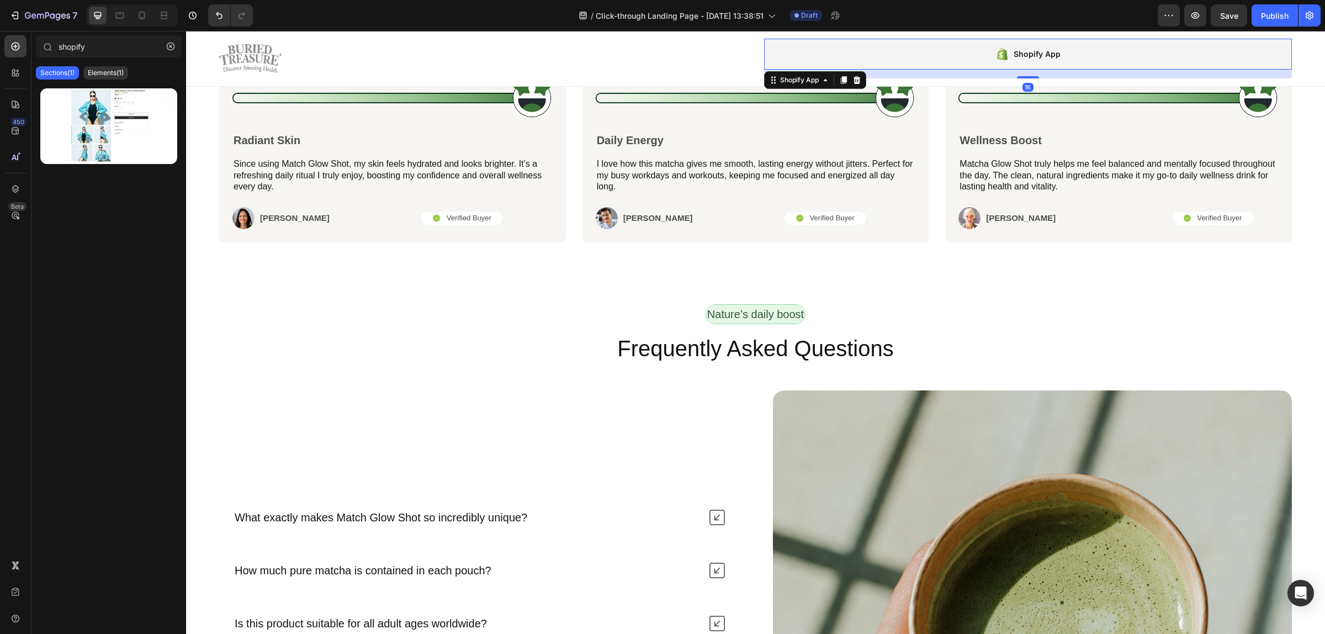
click at [905, 50] on div "Shopify App" at bounding box center [1028, 54] width 528 height 31
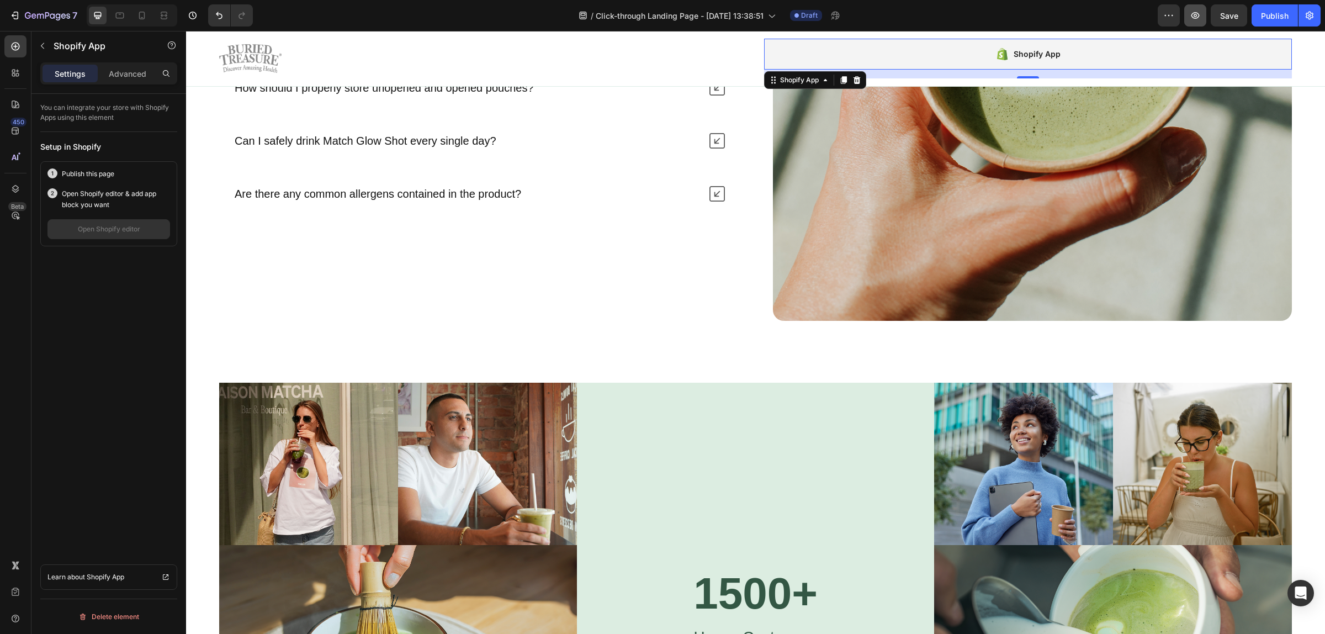
scroll to position [4931, 0]
click at [1282, 6] on button "Publish" at bounding box center [1275, 15] width 46 height 22
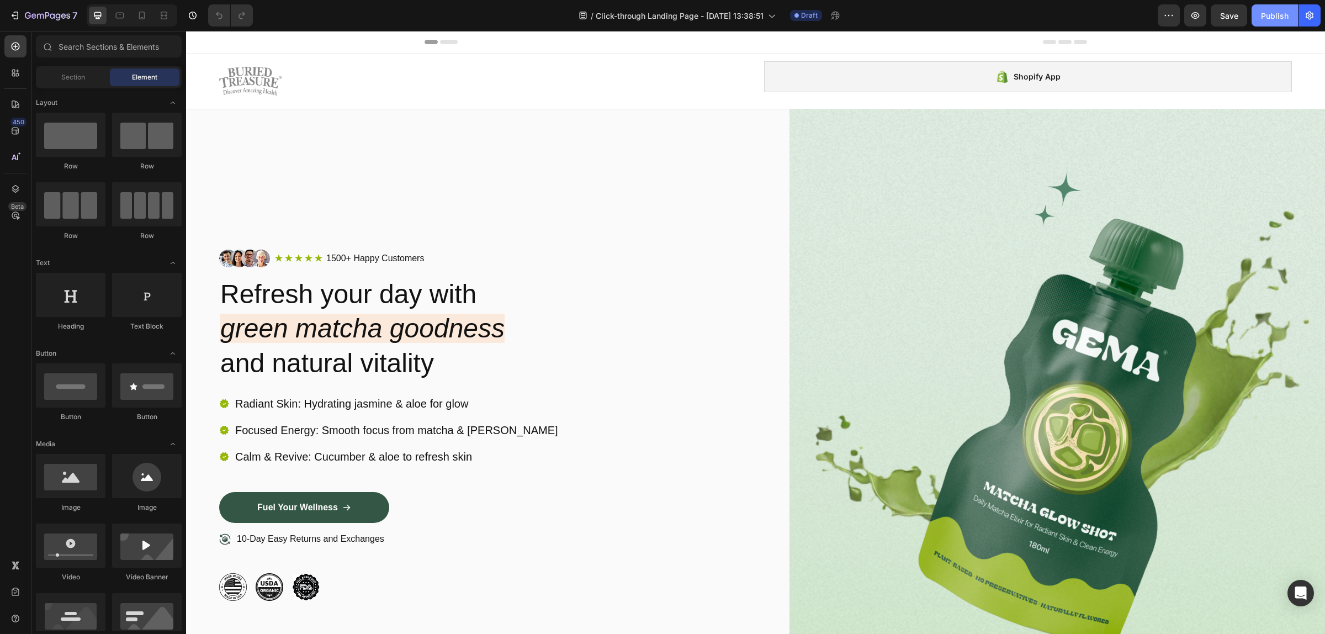
click at [1291, 15] on button "Publish" at bounding box center [1275, 15] width 46 height 22
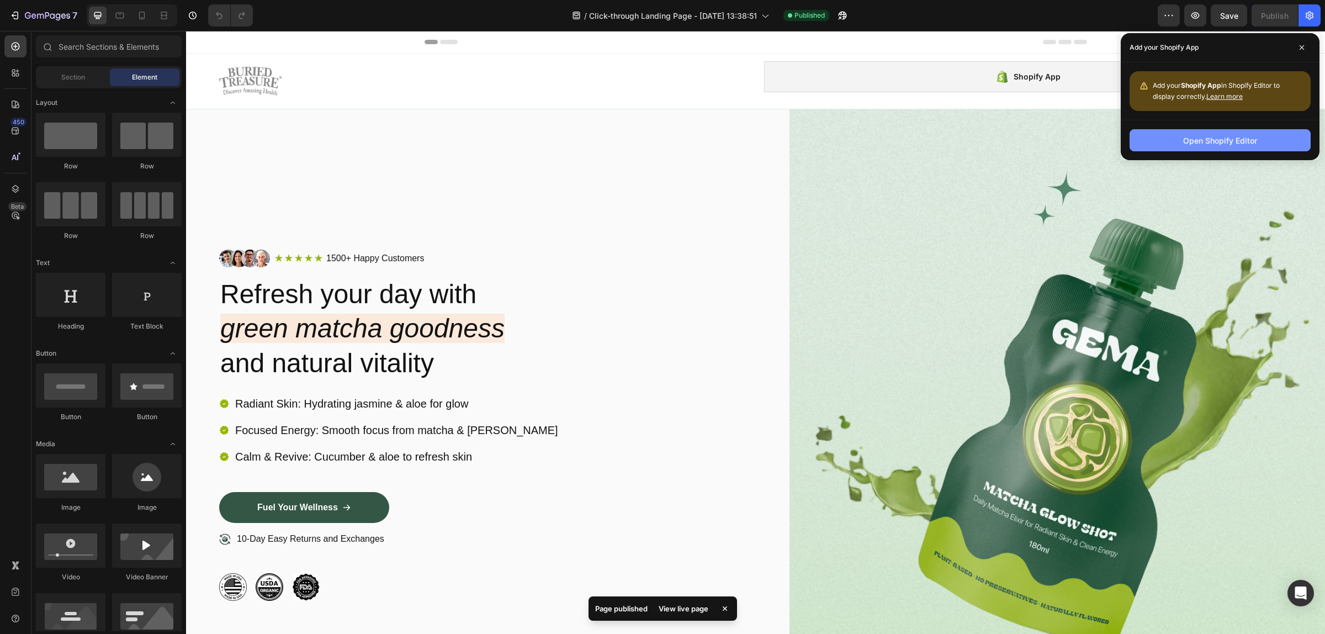
click at [1215, 136] on div "Open Shopify Editor" at bounding box center [1220, 141] width 74 height 12
